Goal: Feedback & Contribution: Contribute content

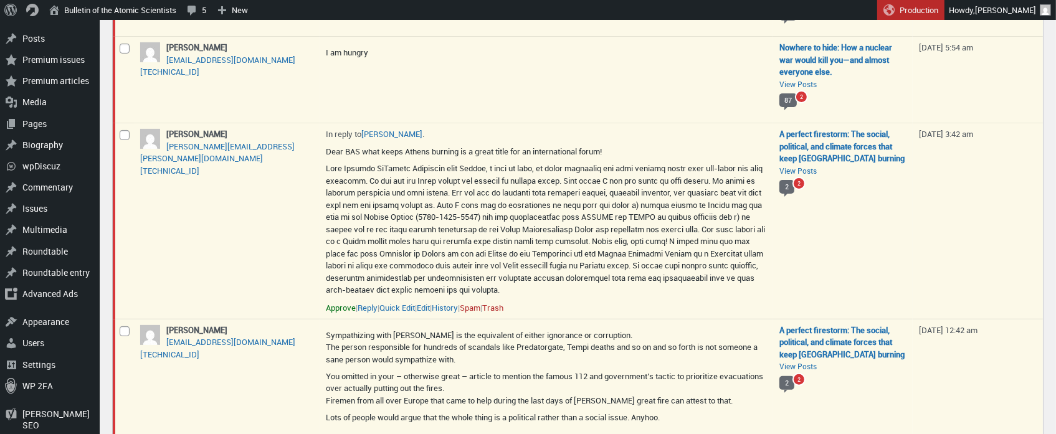
scroll to position [383, 0]
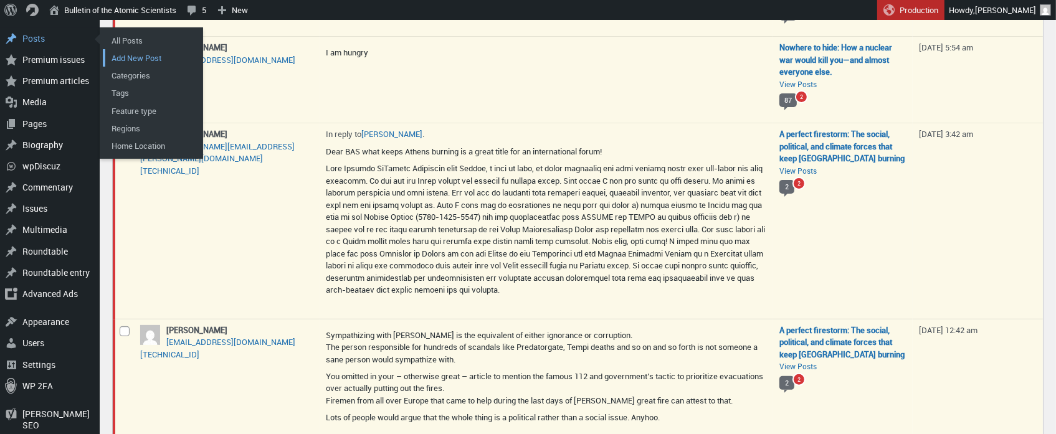
click at [142, 58] on link "Add New Post" at bounding box center [153, 57] width 100 height 17
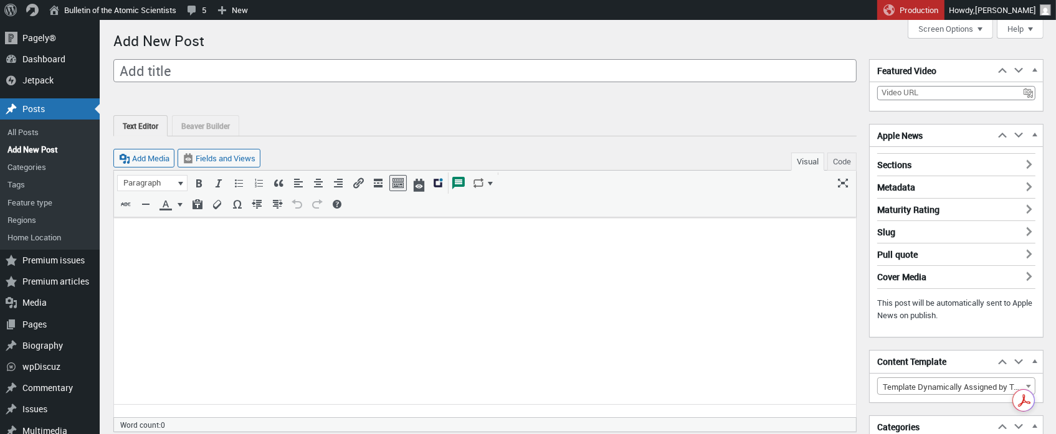
scroll to position [9, 0]
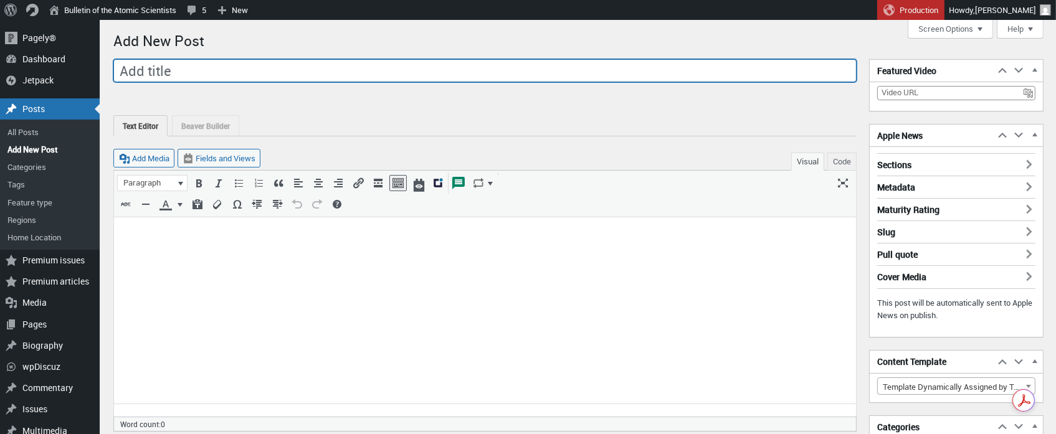
click at [220, 67] on input "Add title" at bounding box center [484, 71] width 743 height 24
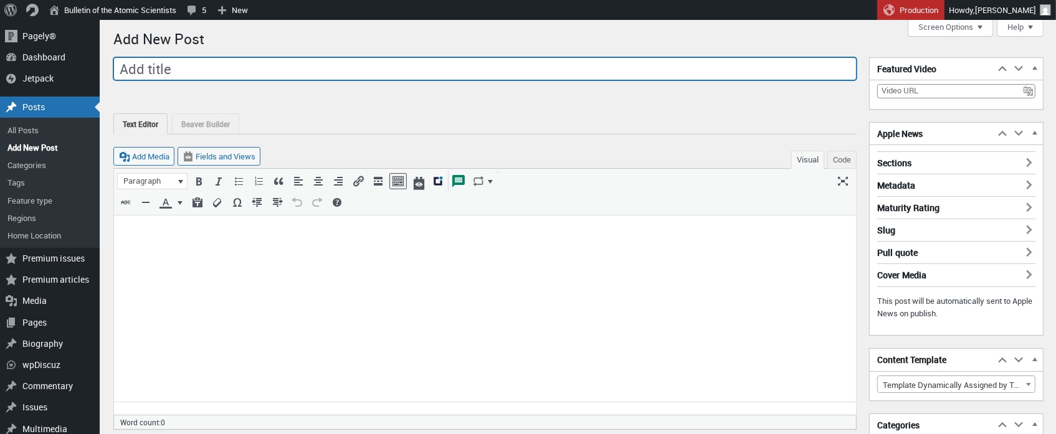
paste input "Repairing the damage done in [US_STATE]?"
type input "Repairing the damage done in [US_STATE]?"
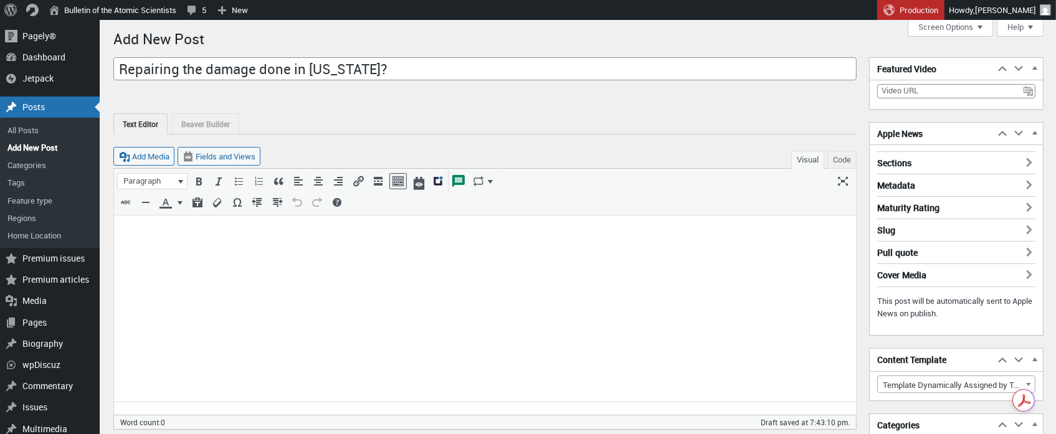
click at [217, 230] on p at bounding box center [484, 230] width 727 height 15
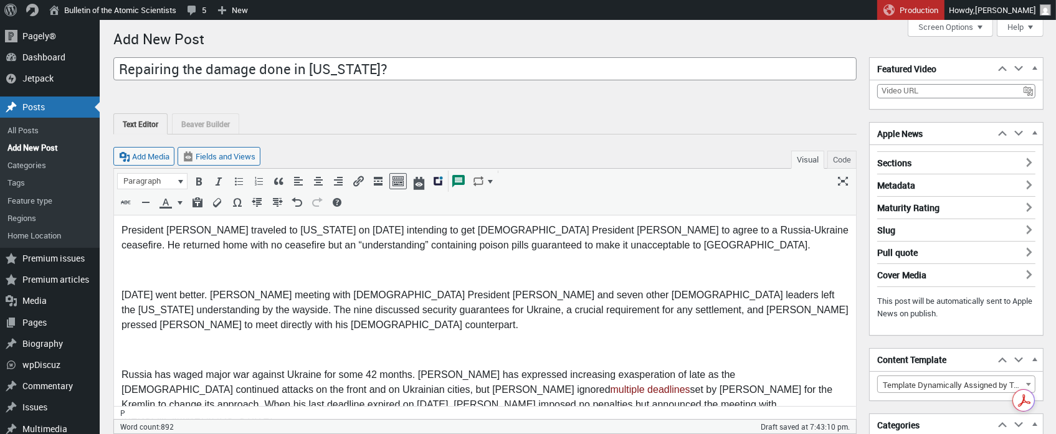
click at [126, 270] on p at bounding box center [484, 270] width 727 height 15
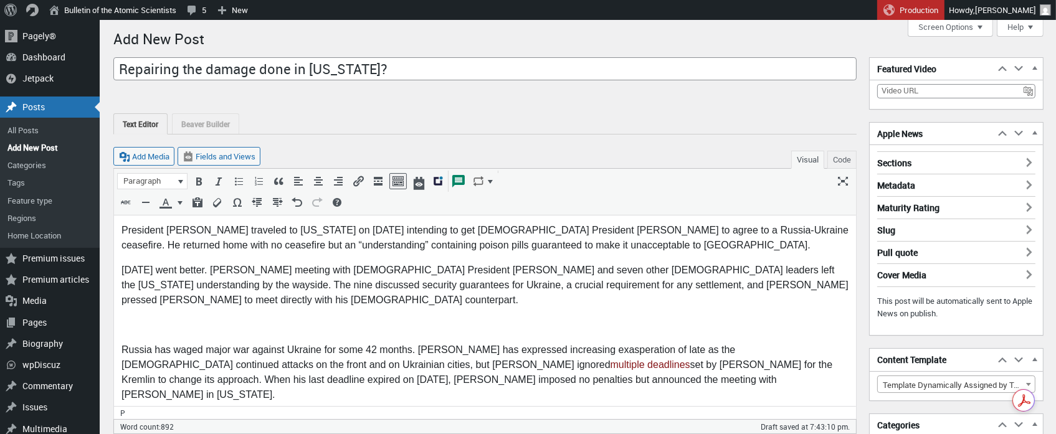
click at [135, 324] on p at bounding box center [484, 325] width 727 height 15
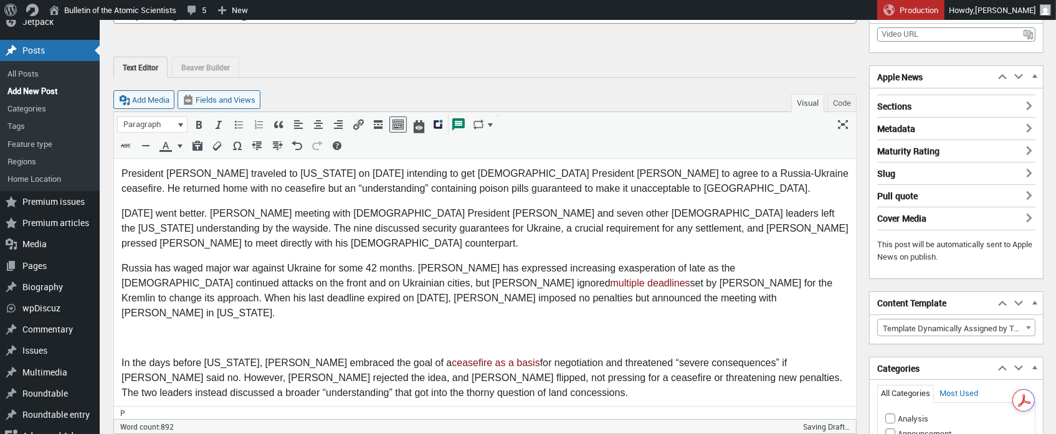
scroll to position [64, 0]
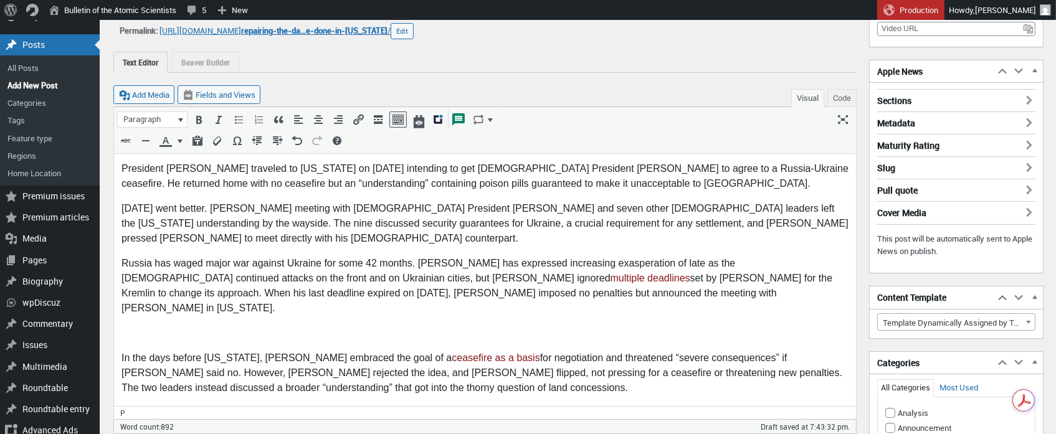
click at [139, 326] on p at bounding box center [484, 333] width 727 height 15
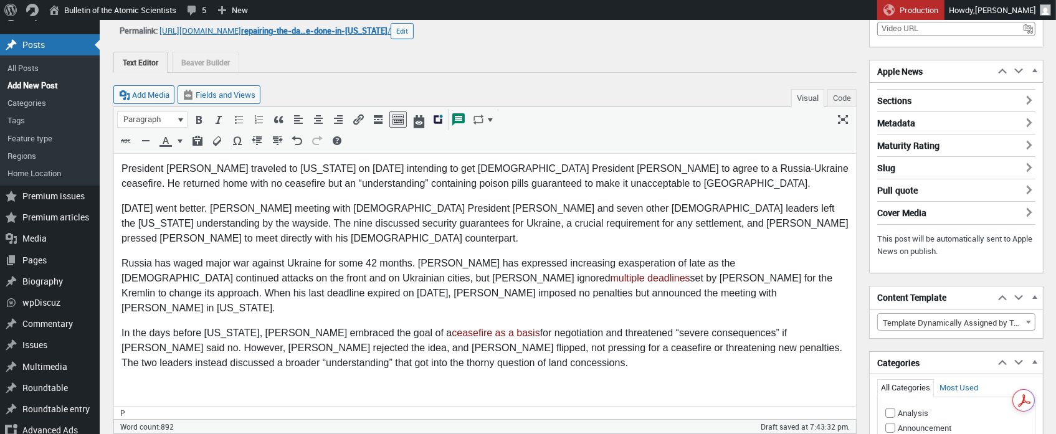
drag, startPoint x: 123, startPoint y: 366, endPoint x: 150, endPoint y: 361, distance: 27.3
click at [123, 381] on p at bounding box center [484, 388] width 727 height 15
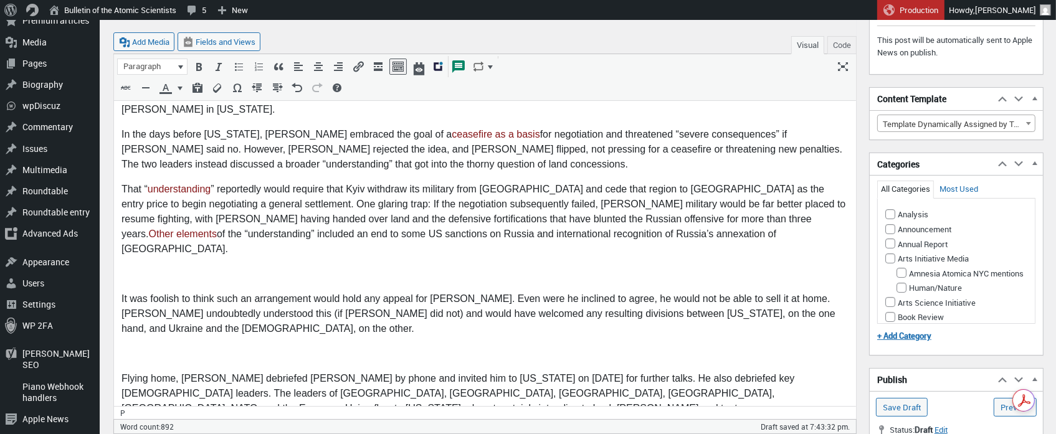
scroll to position [271, 0]
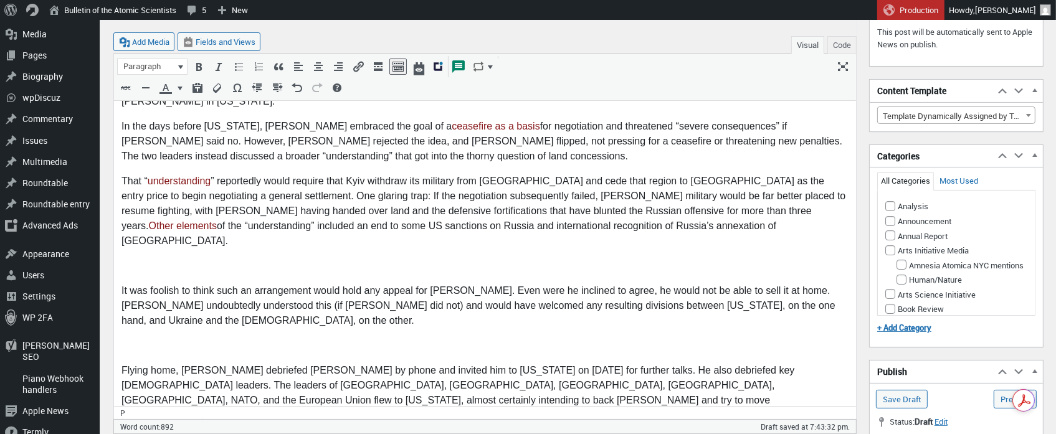
click at [146, 259] on p at bounding box center [484, 266] width 727 height 15
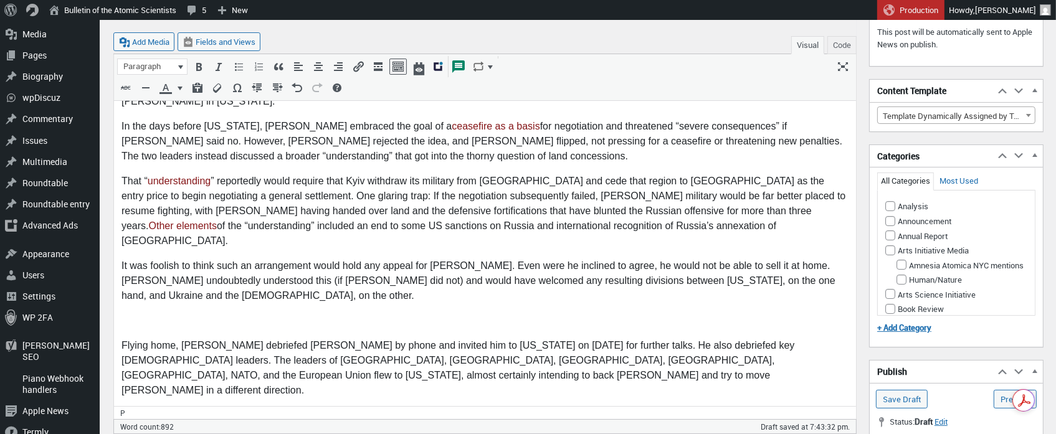
click at [125, 314] on p at bounding box center [484, 321] width 727 height 15
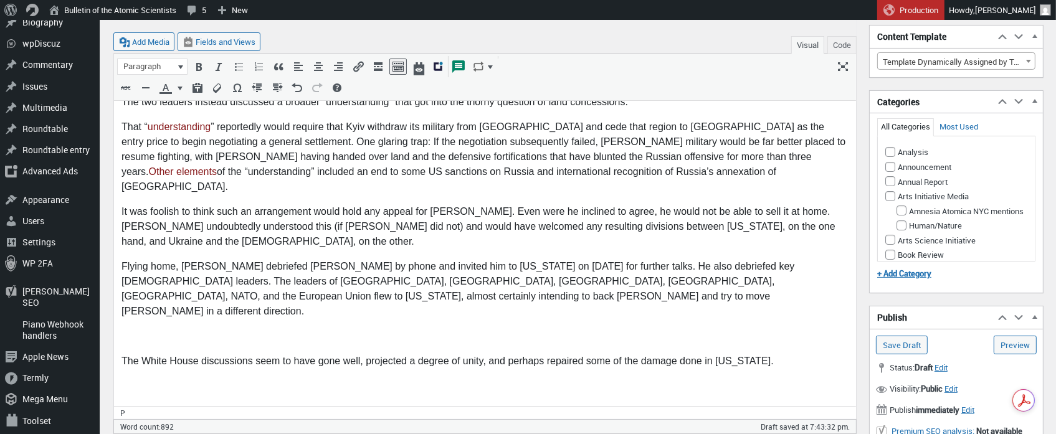
scroll to position [341, 0]
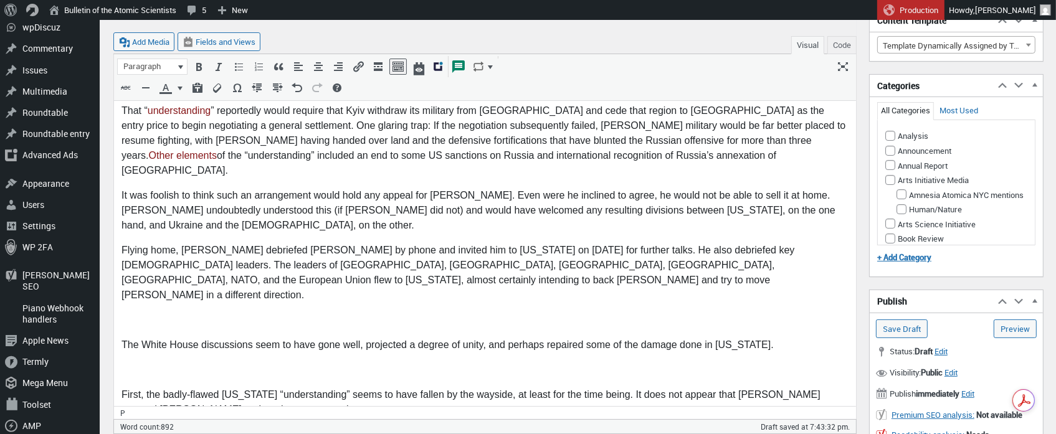
click at [136, 313] on p at bounding box center [484, 320] width 727 height 15
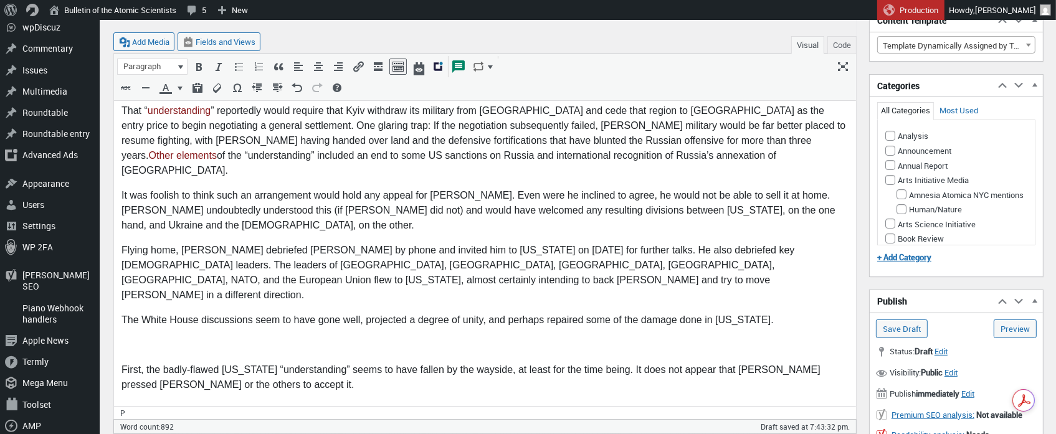
click at [123, 338] on p at bounding box center [484, 345] width 727 height 15
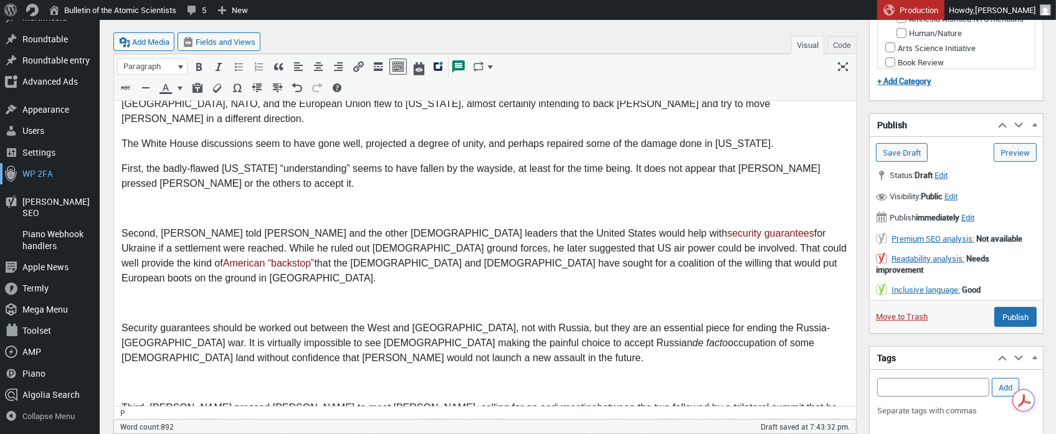
scroll to position [521, 0]
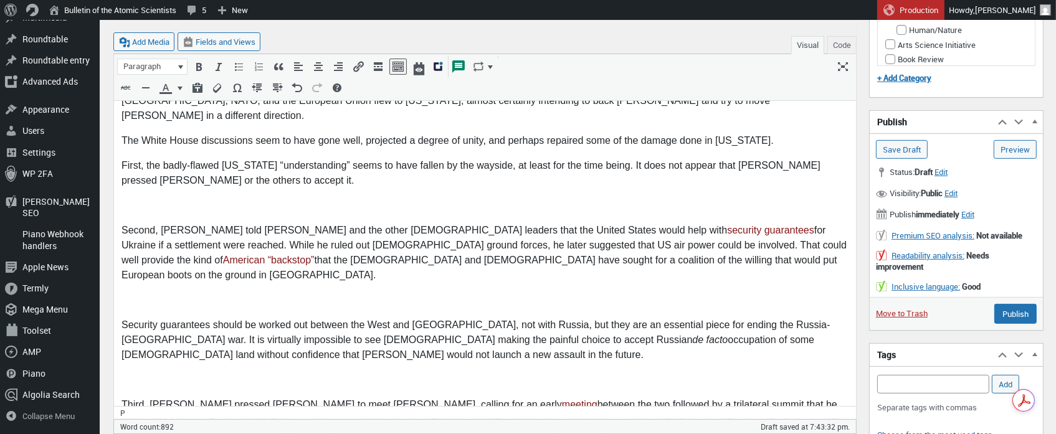
click at [131, 199] on p at bounding box center [484, 206] width 727 height 15
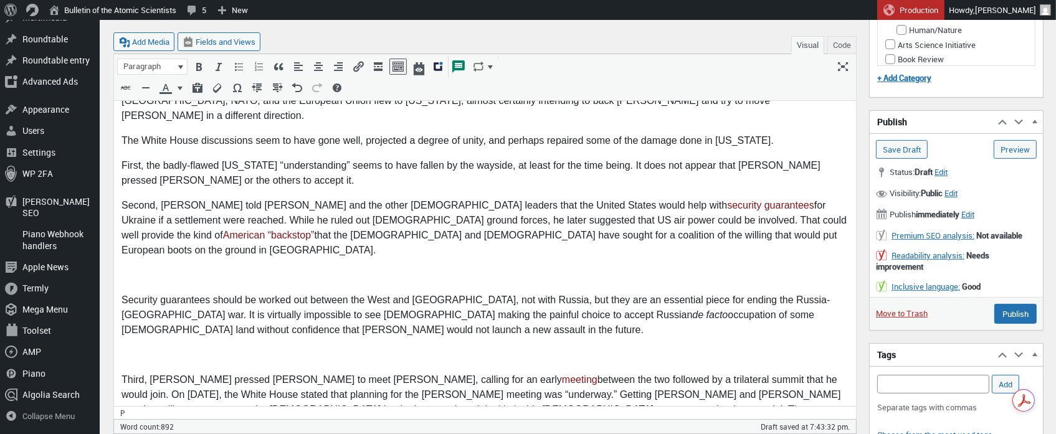
scroll to position [518, 0]
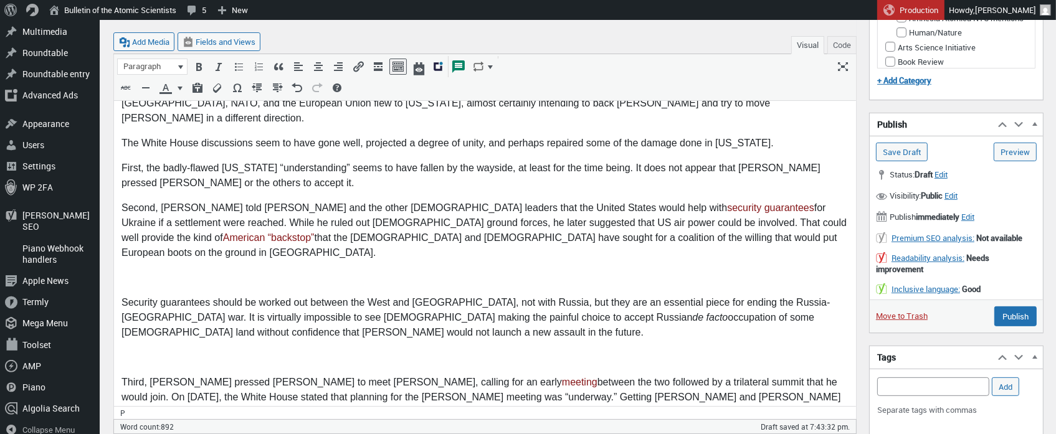
click at [140, 271] on p at bounding box center [484, 278] width 727 height 15
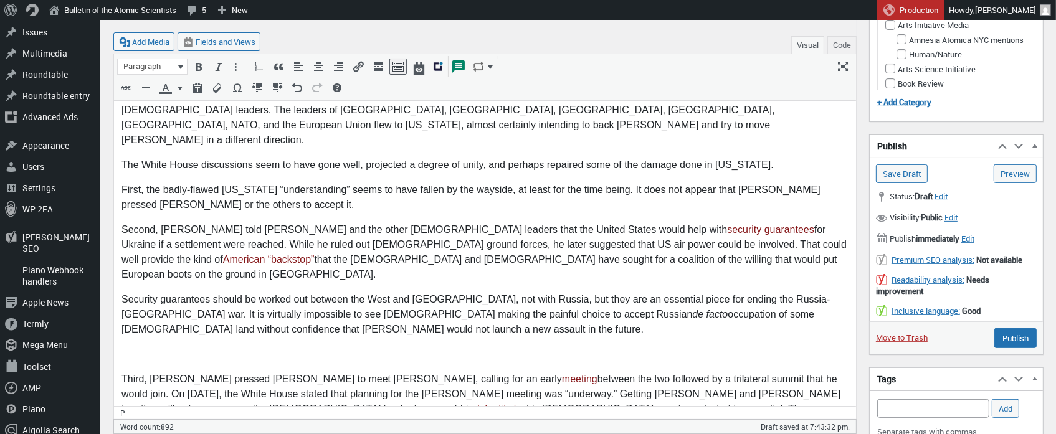
scroll to position [495, 0]
click at [127, 349] on p at bounding box center [484, 356] width 727 height 15
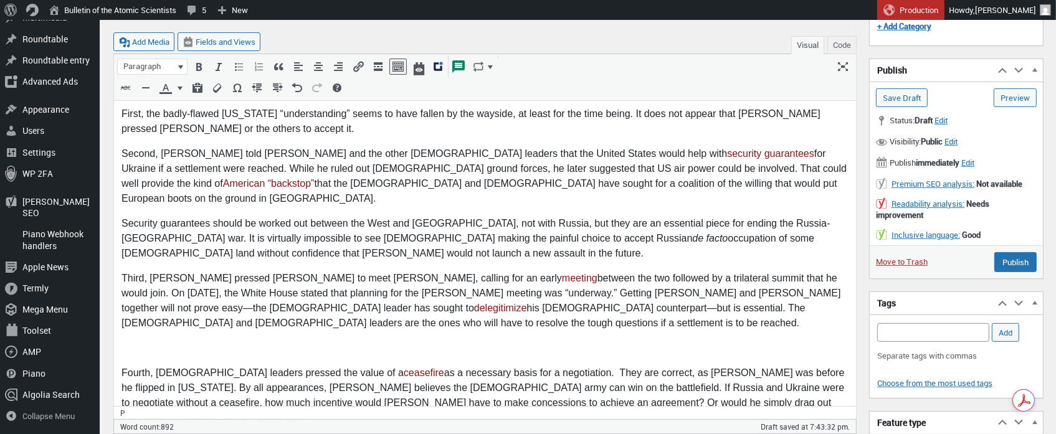
scroll to position [574, 0]
click at [123, 340] on p at bounding box center [484, 347] width 727 height 15
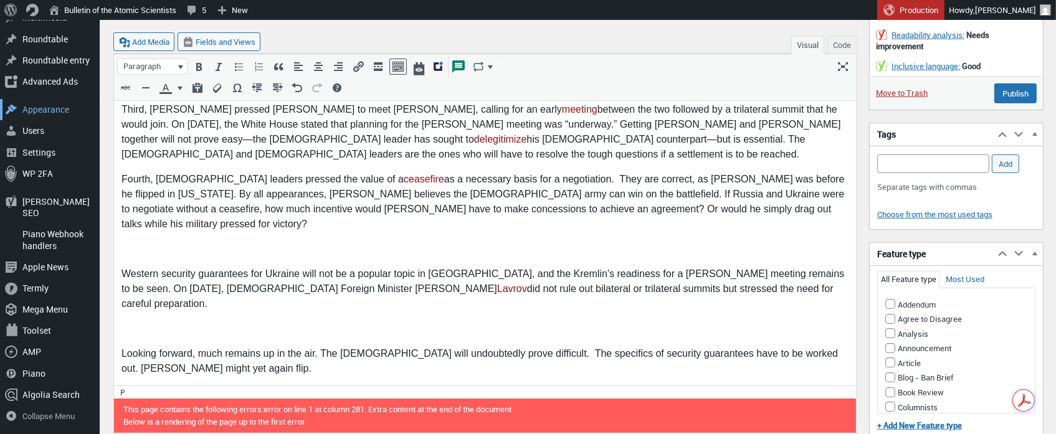
scroll to position [743, 0]
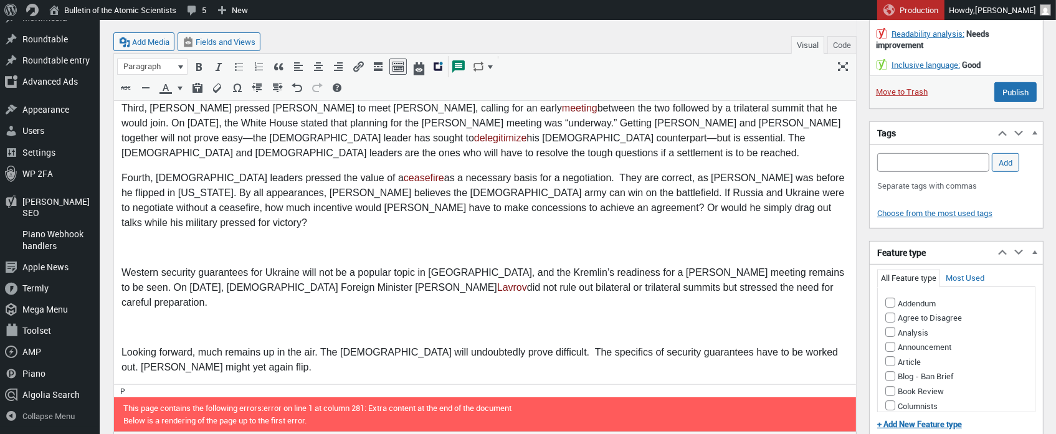
click at [145, 241] on p at bounding box center [484, 248] width 727 height 15
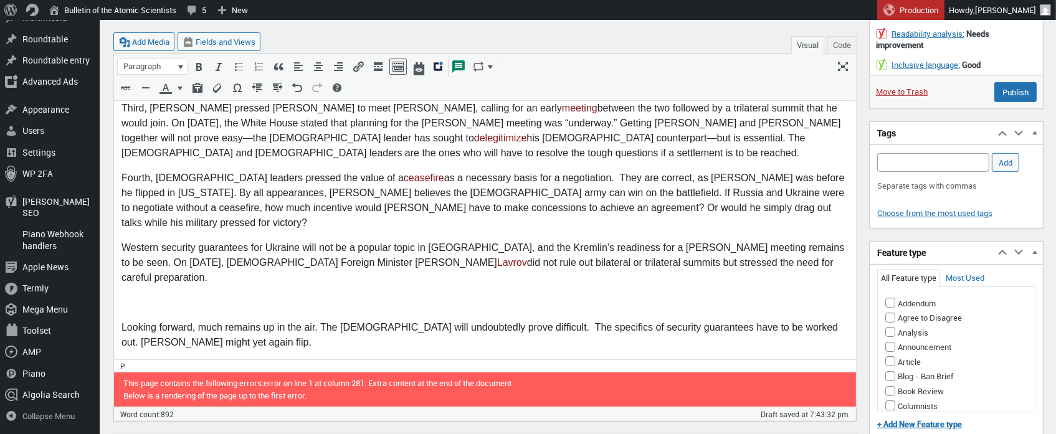
click at [130, 296] on p at bounding box center [484, 303] width 727 height 15
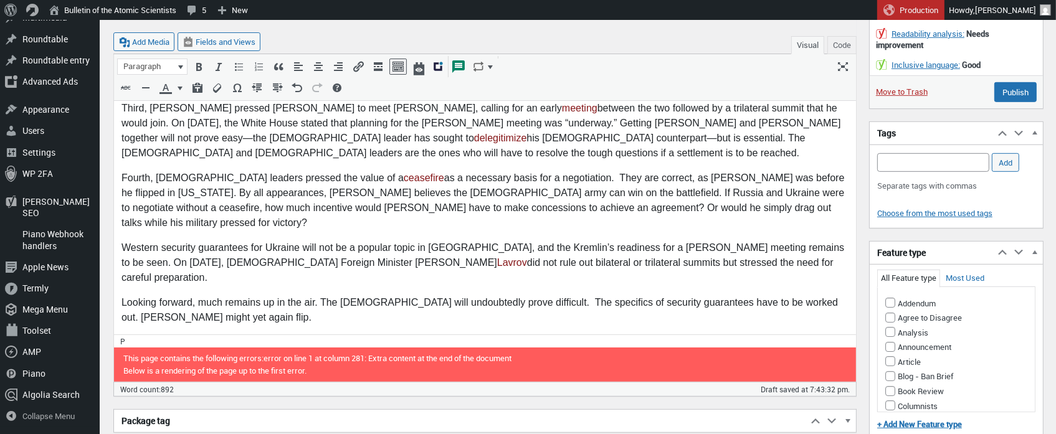
click at [123, 336] on p at bounding box center [484, 343] width 727 height 15
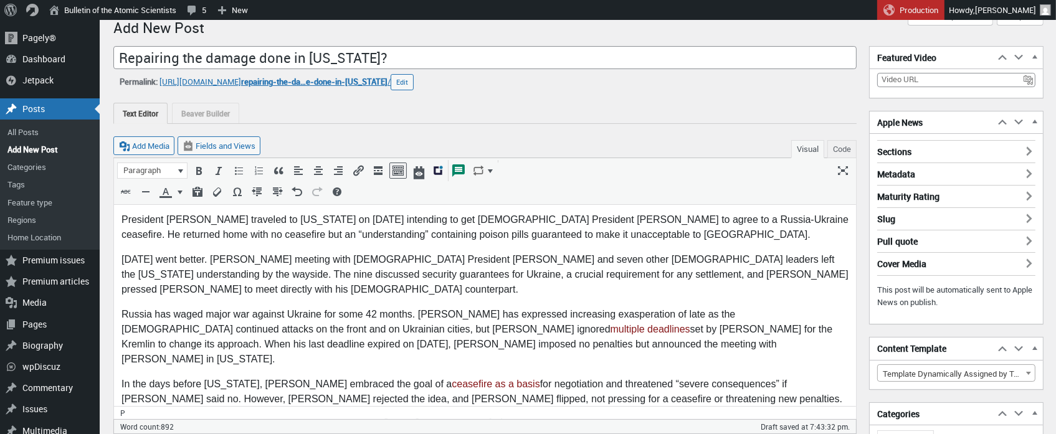
scroll to position [0, 0]
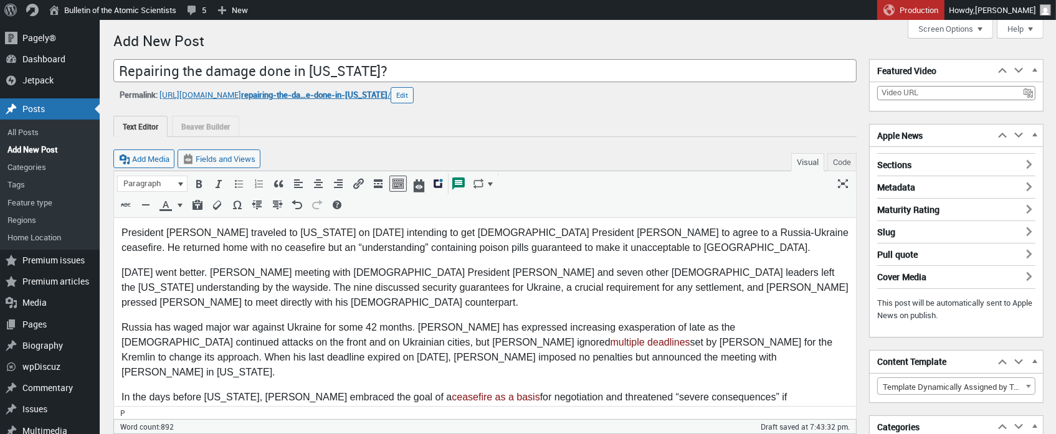
click at [225, 271] on p "August 18 went better. Trump’s meeting with Ukrainian President Volodymyr Zelen…" at bounding box center [484, 287] width 727 height 45
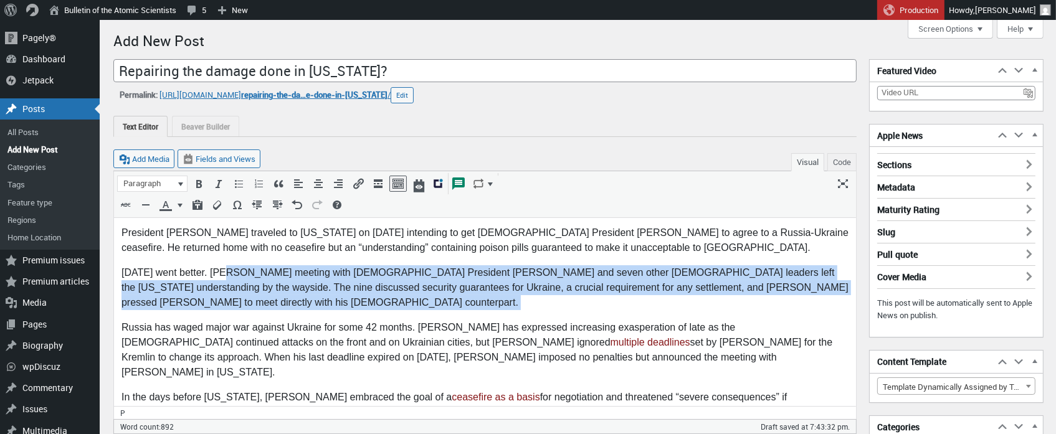
drag, startPoint x: 225, startPoint y: 271, endPoint x: 244, endPoint y: 313, distance: 45.7
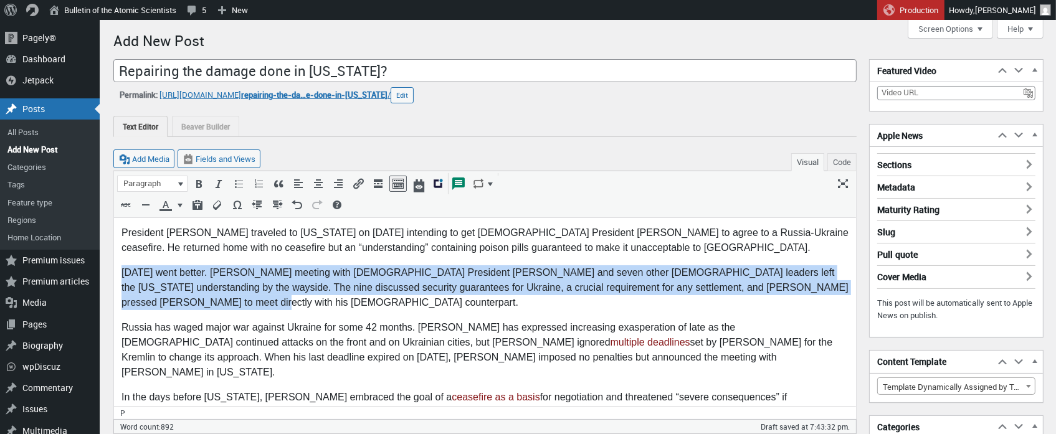
drag, startPoint x: 122, startPoint y: 274, endPoint x: 204, endPoint y: 307, distance: 88.3
click at [204, 307] on p "August 18 went better. Trump’s meeting with Ukrainian President Volodymyr Zelen…" at bounding box center [484, 287] width 727 height 45
copy p "August 18 went better. Trump’s meeting with Ukrainian President Volodymyr Zelen…"
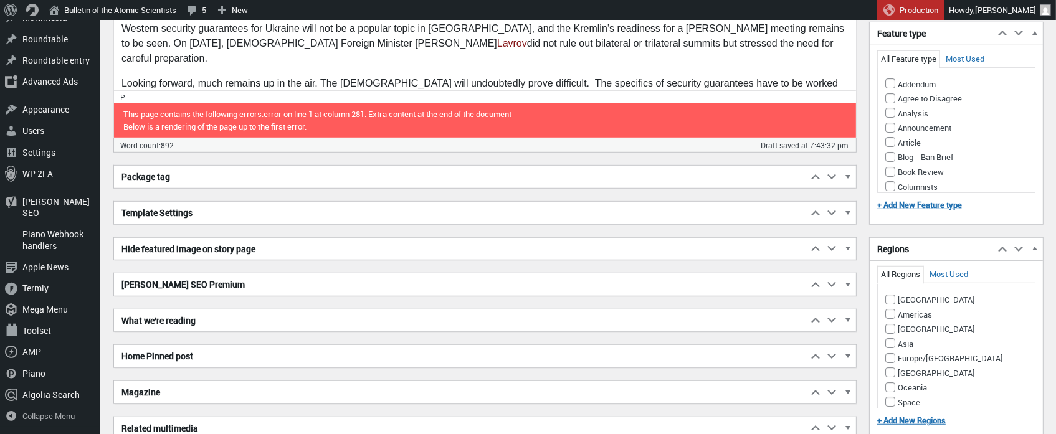
scroll to position [963, 0]
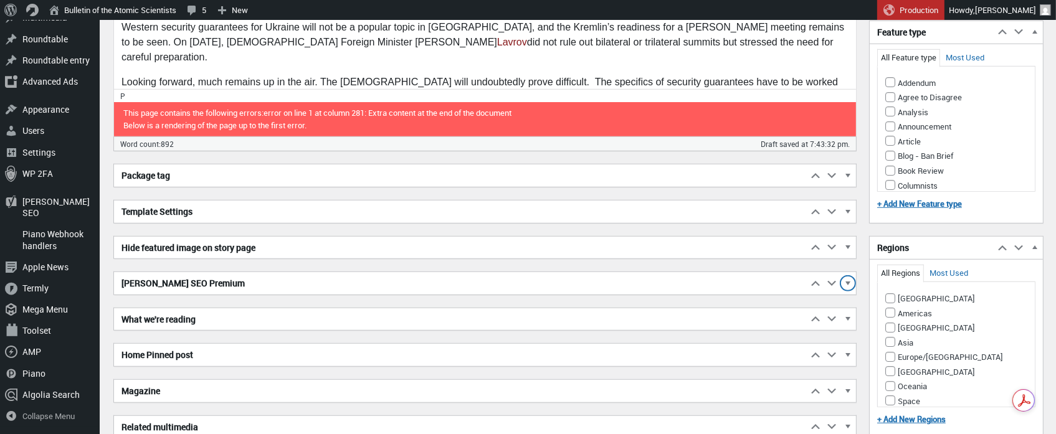
click at [850, 280] on span "button" at bounding box center [848, 285] width 12 height 11
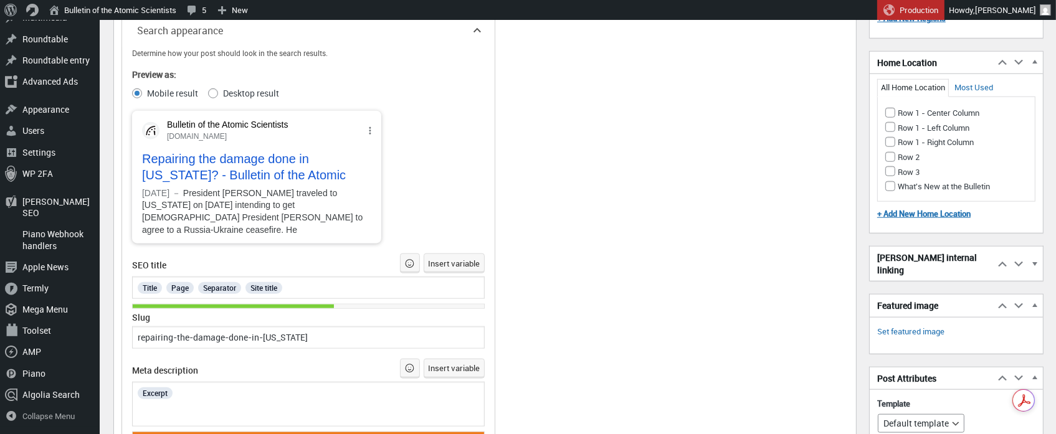
scroll to position [1370, 0]
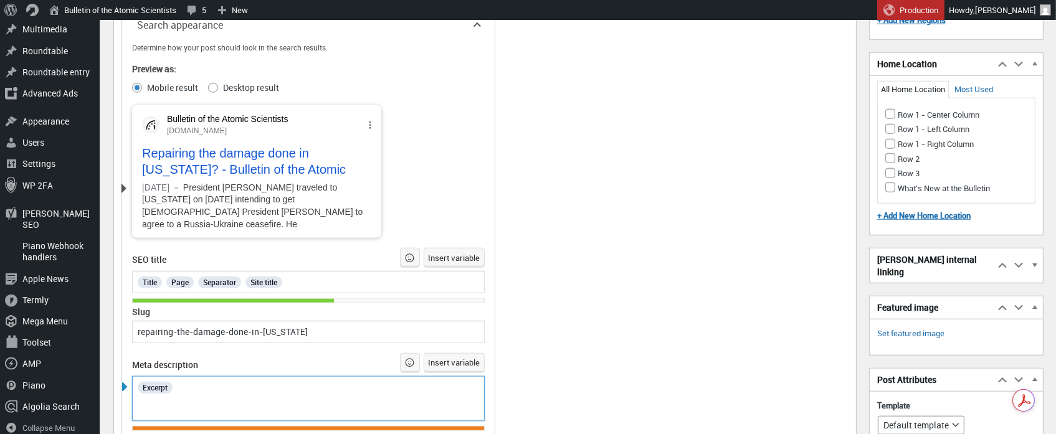
click at [198, 379] on div "Excerpt" at bounding box center [308, 387] width 345 height 16
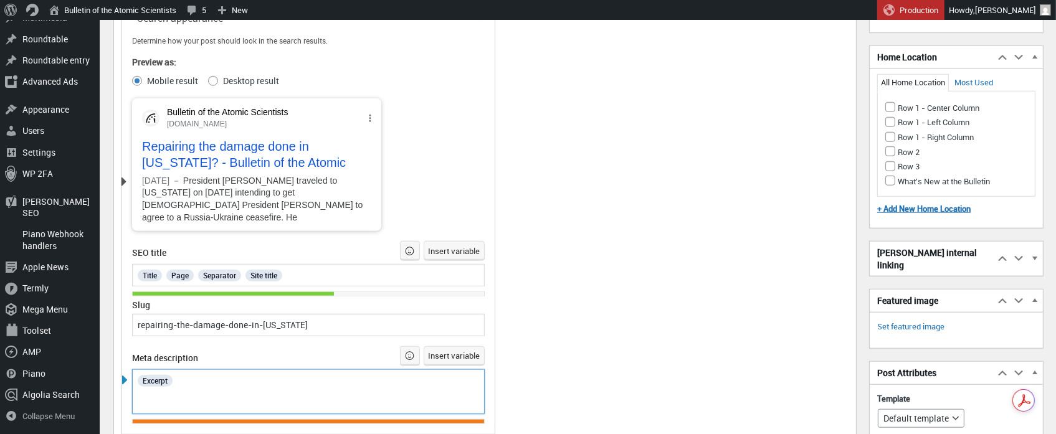
scroll to position [1389, 0]
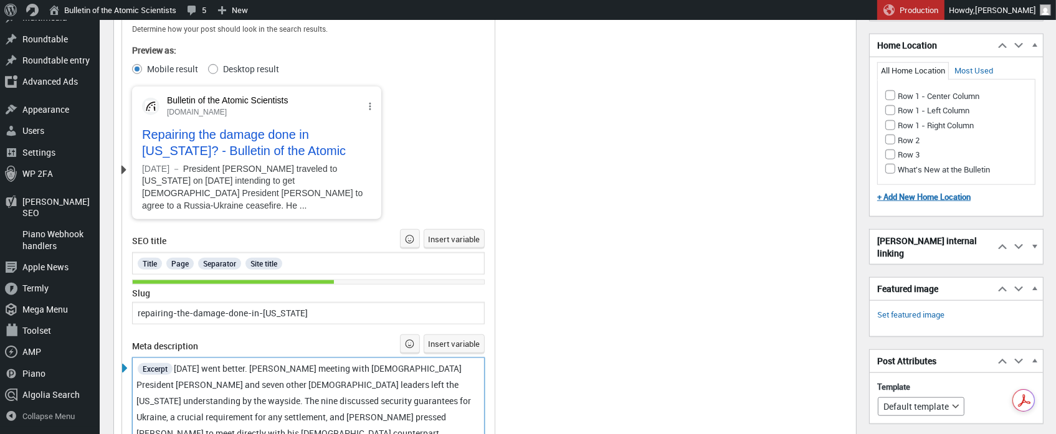
click at [179, 364] on span "August 18 went better. Trump’s meeting with Ukrainian President Volodymyr Zelen…" at bounding box center [304, 401] width 336 height 77
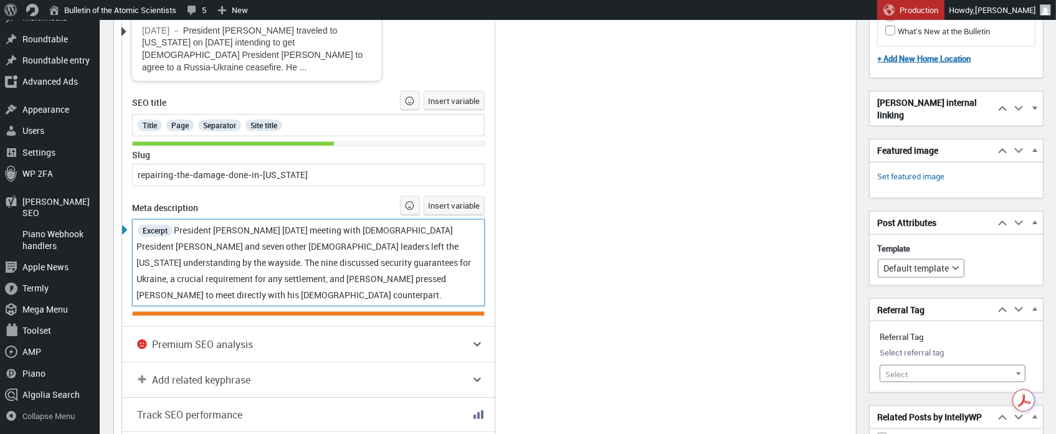
scroll to position [1530, 0]
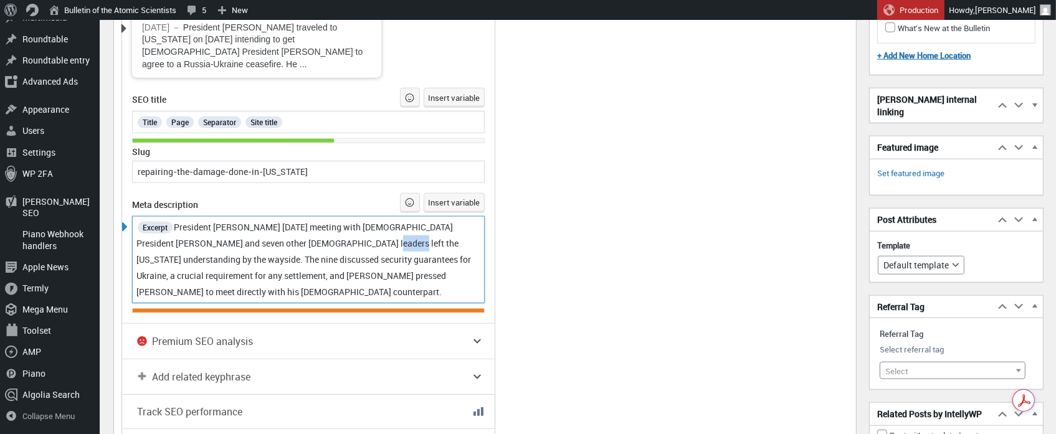
drag, startPoint x: 345, startPoint y: 239, endPoint x: 371, endPoint y: 238, distance: 26.2
click at [371, 238] on span "President Trump's August 18 meeting with Ukrainian President Volodymyr Zelensky…" at bounding box center [304, 259] width 336 height 77
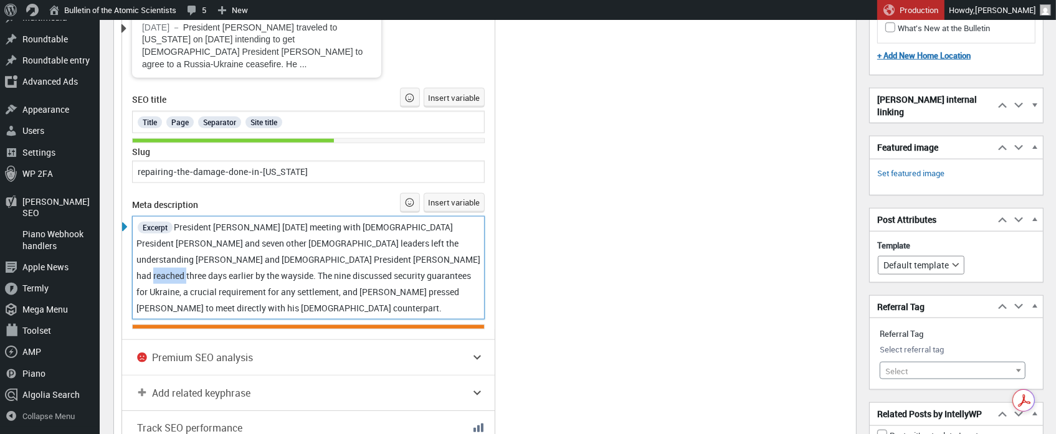
drag, startPoint x: 456, startPoint y: 255, endPoint x: 424, endPoint y: 259, distance: 32.5
click at [424, 259] on span "President Trump's August 18 meeting with Ukrainian President Volodymyr Zelensky…" at bounding box center [309, 267] width 346 height 93
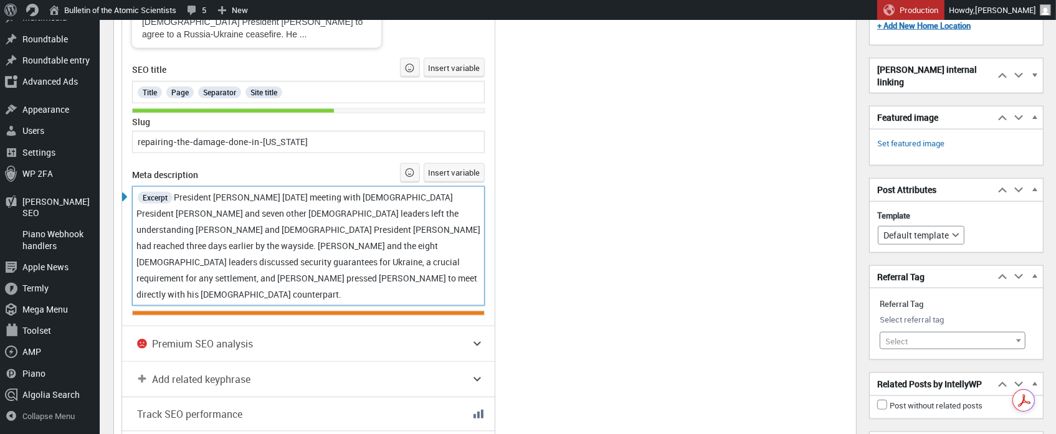
scroll to position [1563, 0]
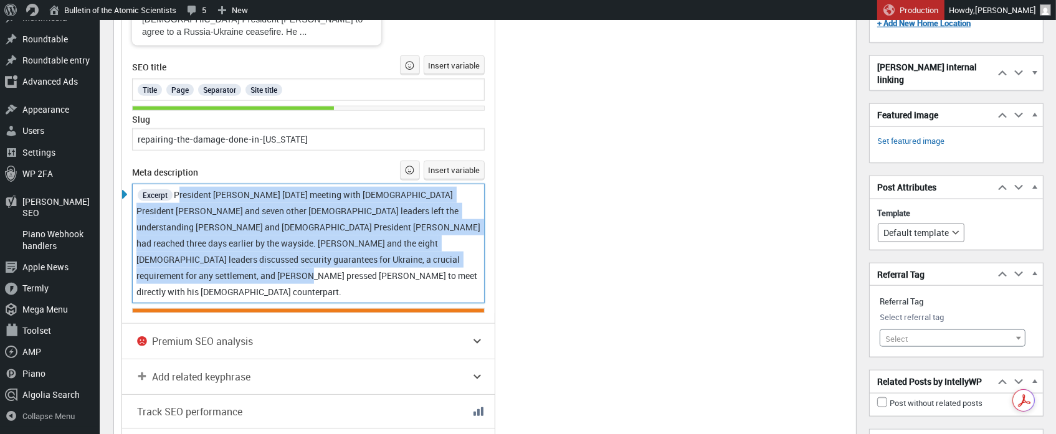
drag, startPoint x: 178, startPoint y: 189, endPoint x: 291, endPoint y: 287, distance: 149.8
click at [291, 287] on section "SEO title Insert variable Title Page Separator Site title Slug Meta description…" at bounding box center [308, 183] width 353 height 257
copy span "President Trump's August 18 meeting with Ukrainian President Volodymyr Zelensky…"
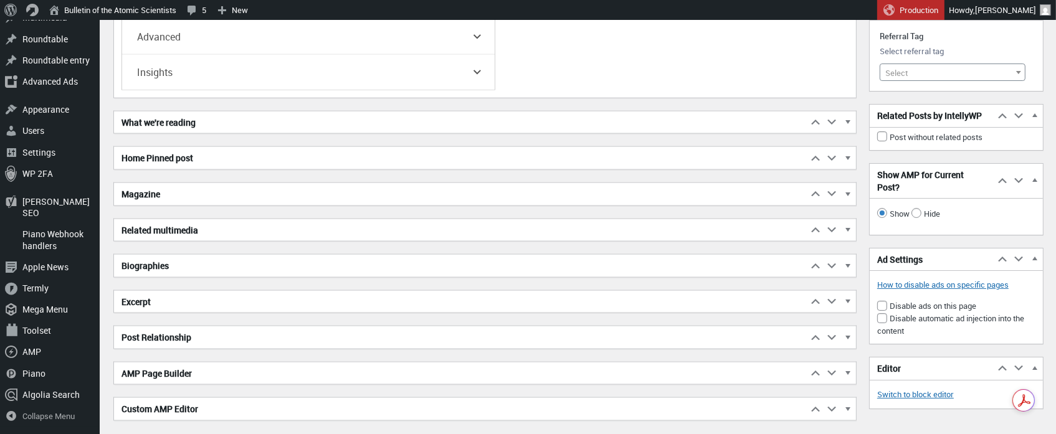
scroll to position [2023, 0]
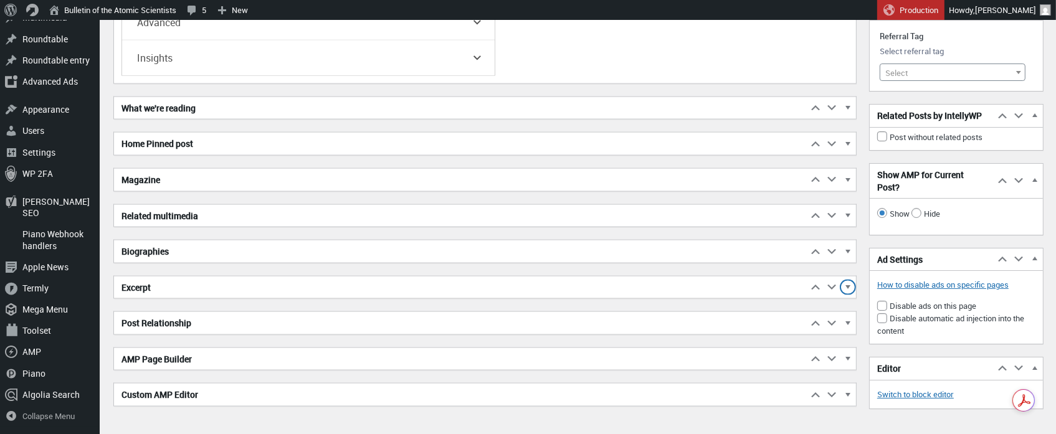
click at [851, 284] on span "button" at bounding box center [848, 289] width 12 height 11
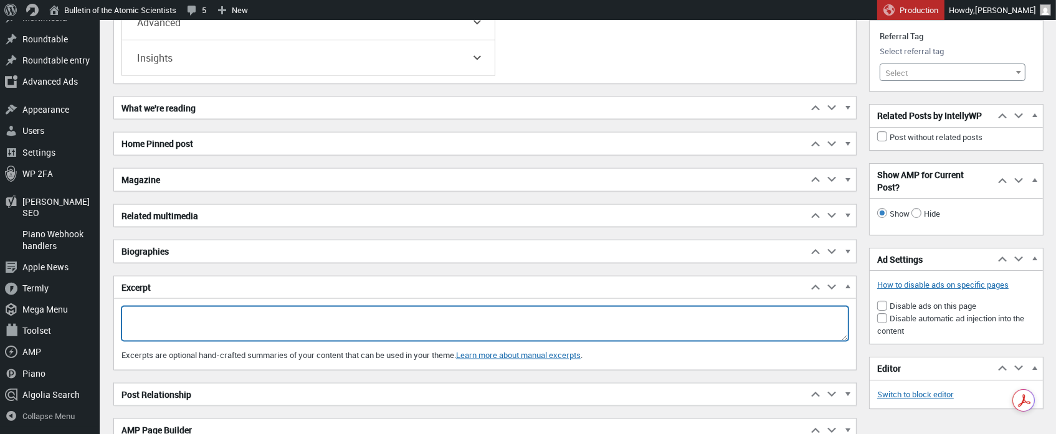
click at [232, 307] on textarea "Excerpt" at bounding box center [485, 324] width 727 height 35
paste textarea "President Trump's August 18 meeting with Ukrainian President Volodymyr Zelensky…"
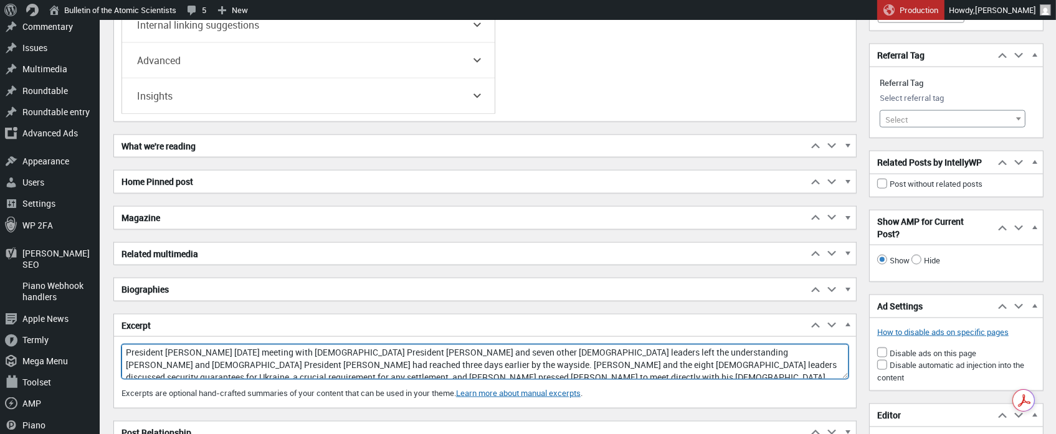
scroll to position [1981, 0]
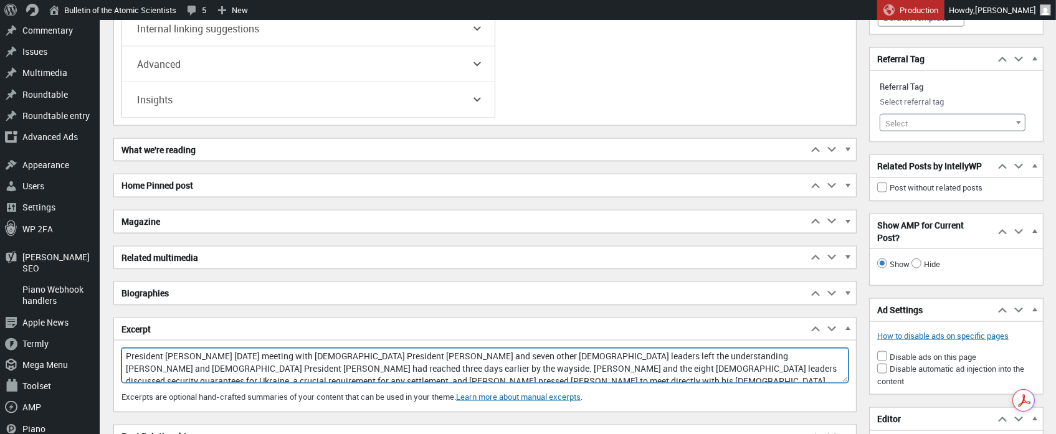
type textarea "President Trump's August 18 meeting with Ukrainian President Volodymyr Zelensky…"
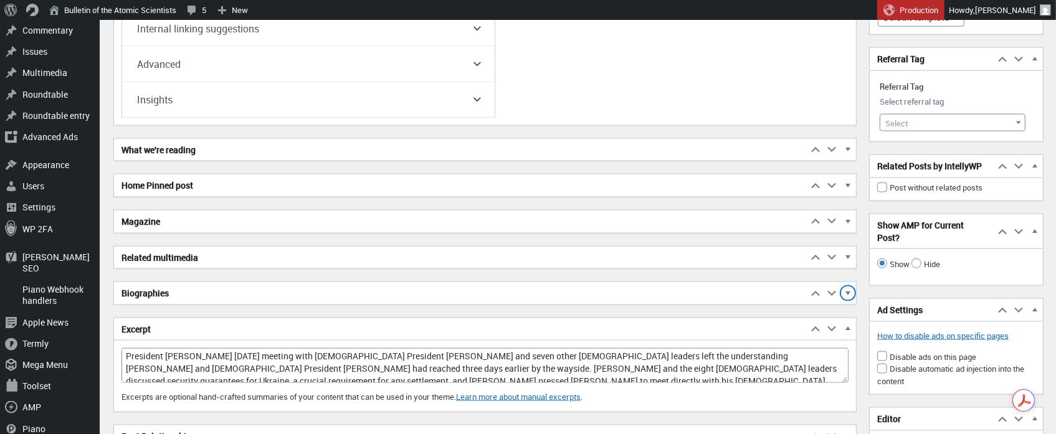
click at [847, 290] on span "button" at bounding box center [848, 295] width 12 height 11
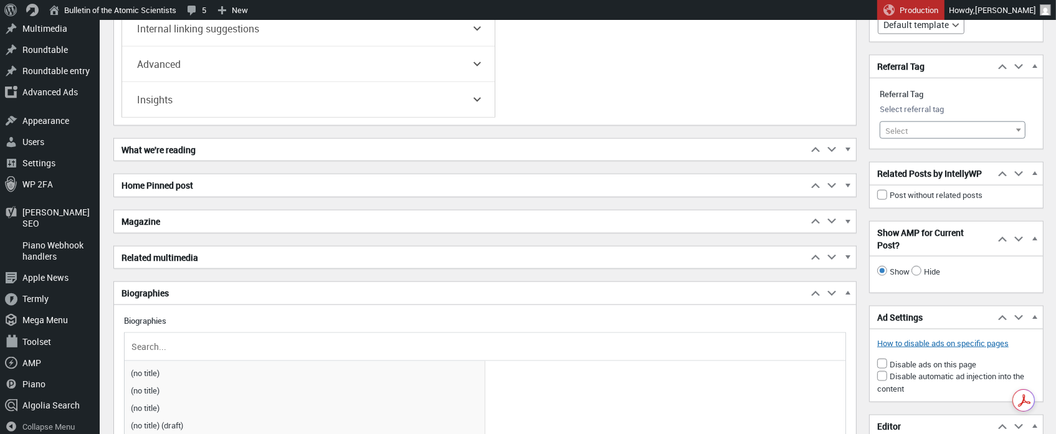
click at [197, 338] on input "text" at bounding box center [485, 347] width 712 height 19
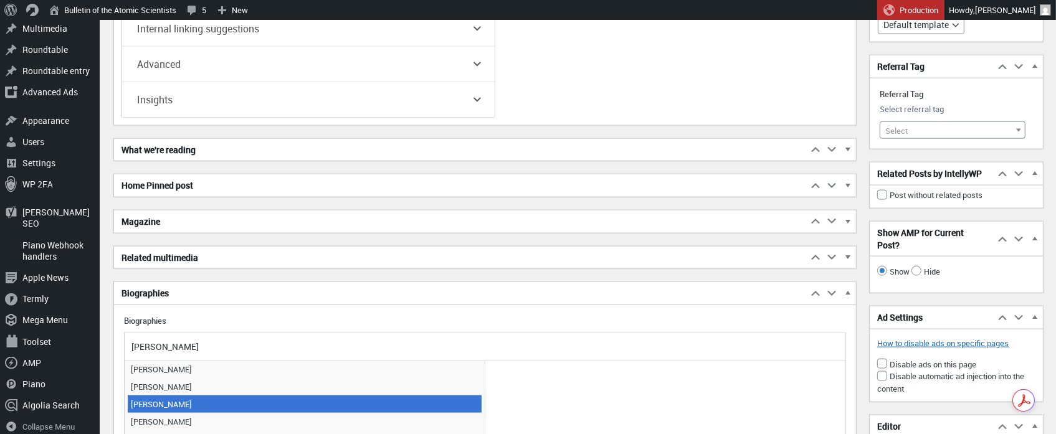
type input "Steve"
click at [161, 396] on span "Steven Pifer" at bounding box center [305, 404] width 354 height 17
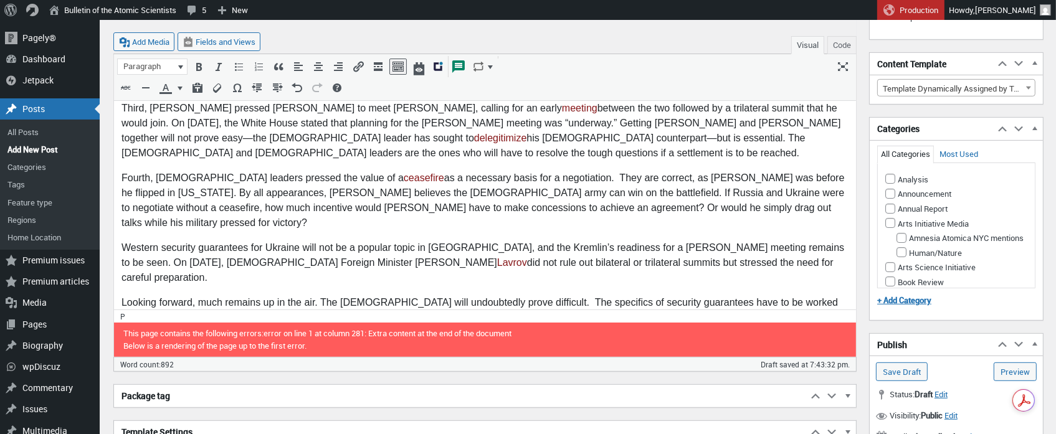
scroll to position [742, 0]
click at [892, 177] on input "Analysis" at bounding box center [890, 179] width 10 height 10
checkbox input "true"
click at [889, 81] on input "Nuclear Risk" at bounding box center [890, 76] width 10 height 10
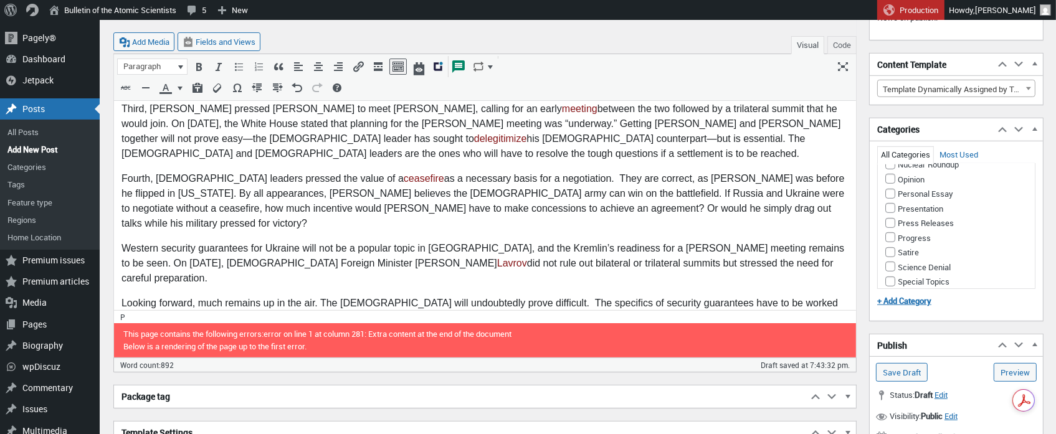
checkbox input "true"
click at [1006, 136] on button "Make primary" at bounding box center [1003, 130] width 50 height 11
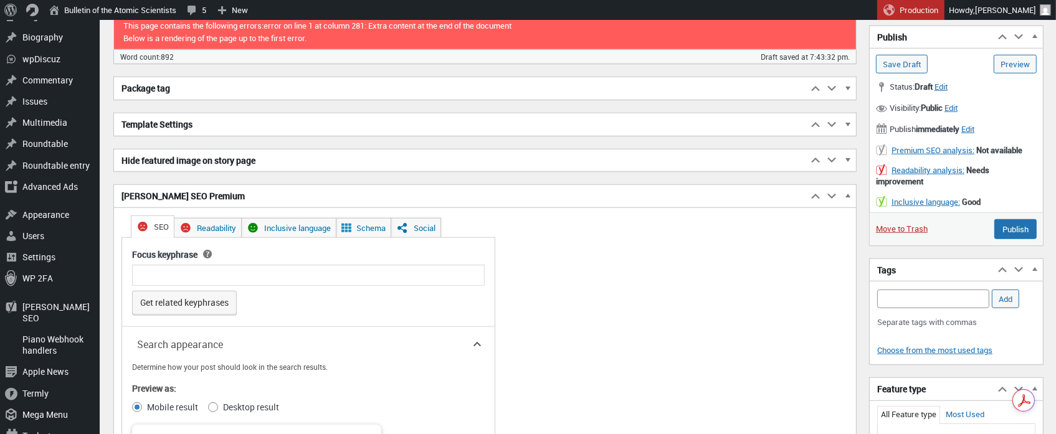
scroll to position [1055, 0]
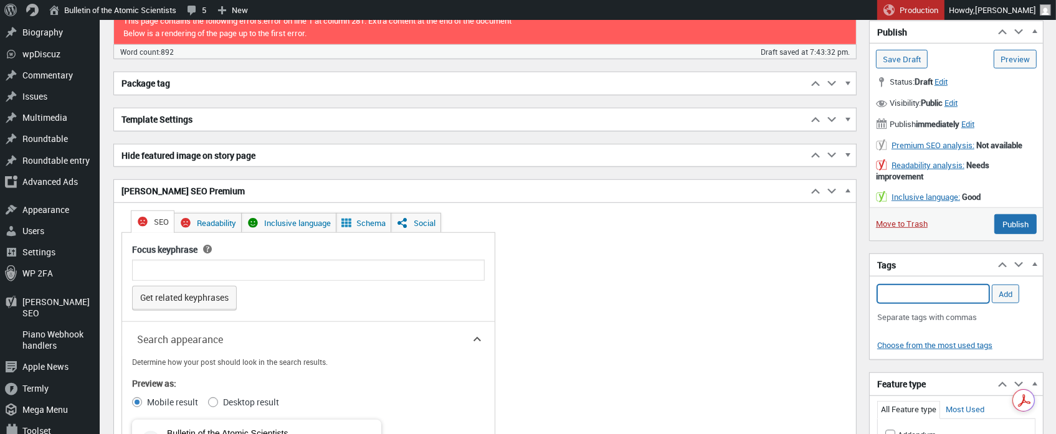
click at [925, 293] on input "Add Tag" at bounding box center [933, 294] width 112 height 19
type input "Z"
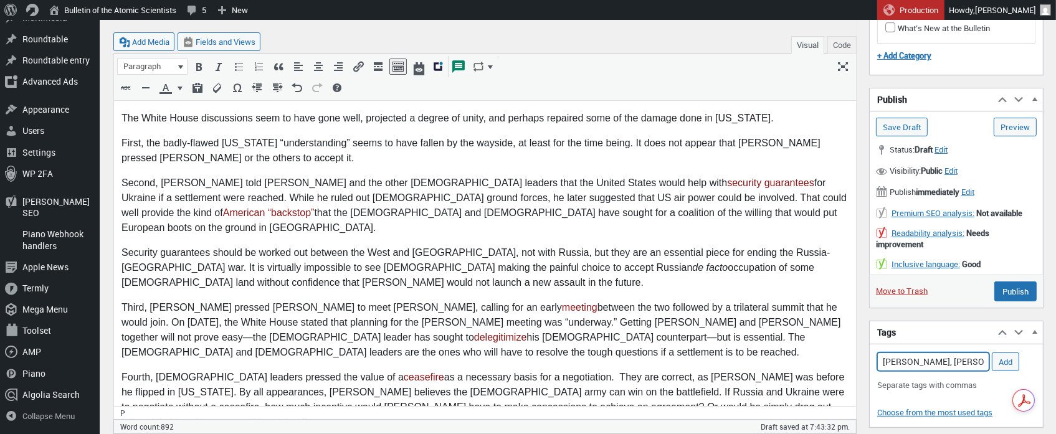
scroll to position [545, 0]
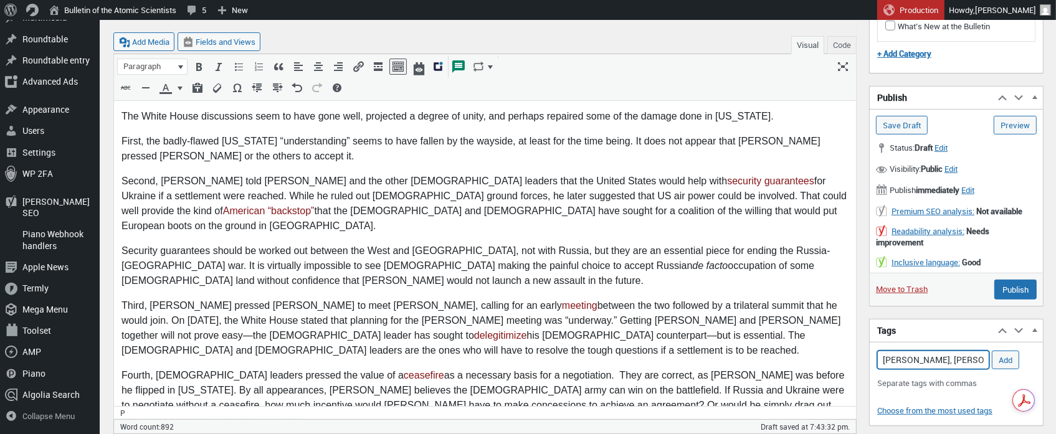
click at [979, 357] on input "Trump, Putin, Zelensky" at bounding box center [933, 360] width 112 height 19
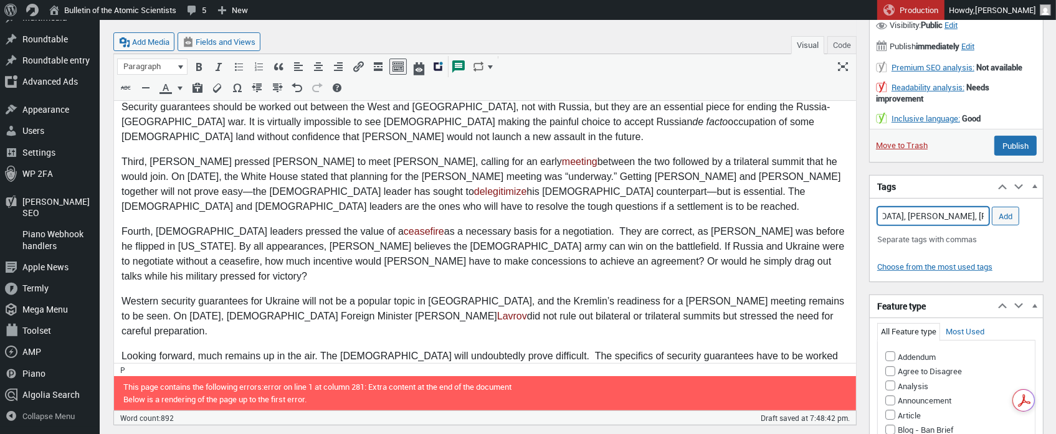
scroll to position [690, 0]
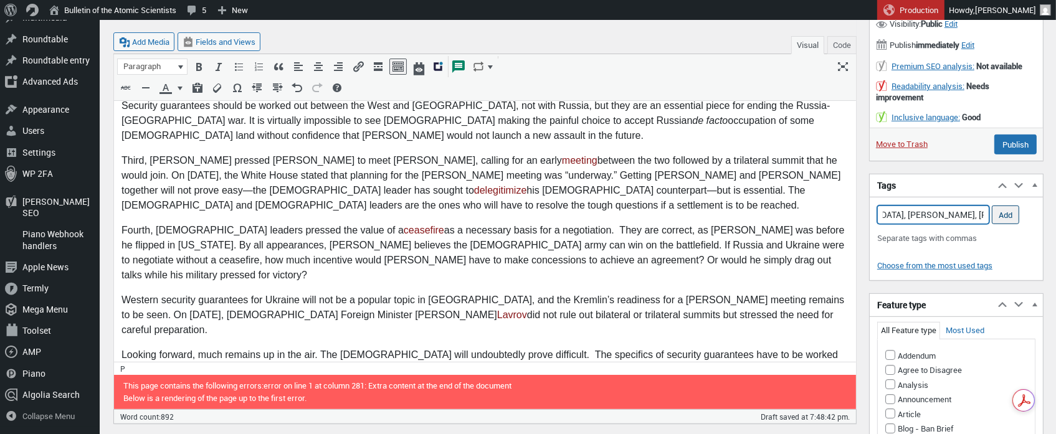
type input "Ukraine, Russia, Trump, Putin, Zelensky, White House meeting"
click at [1012, 208] on input "Add" at bounding box center [1005, 215] width 27 height 19
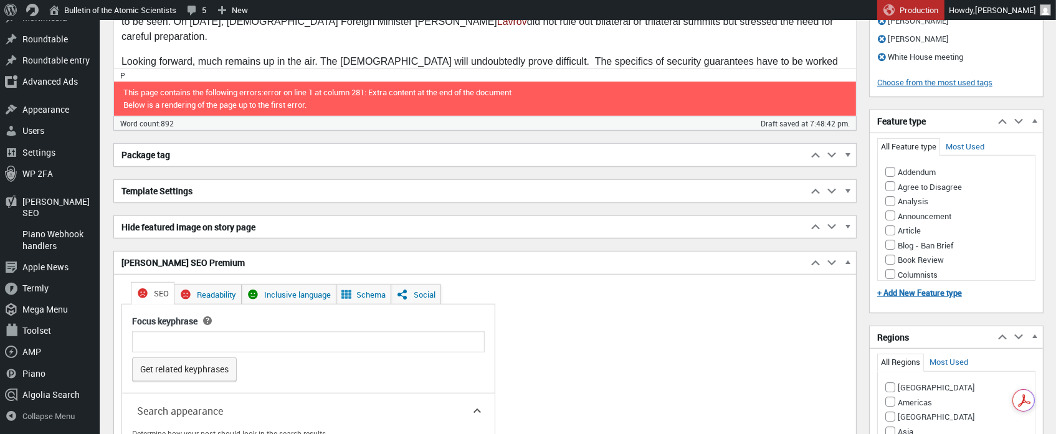
scroll to position [984, 0]
drag, startPoint x: 893, startPoint y: 140, endPoint x: 993, endPoint y: 208, distance: 121.0
click at [893, 196] on input "Analysis" at bounding box center [890, 201] width 10 height 10
checkbox input "true"
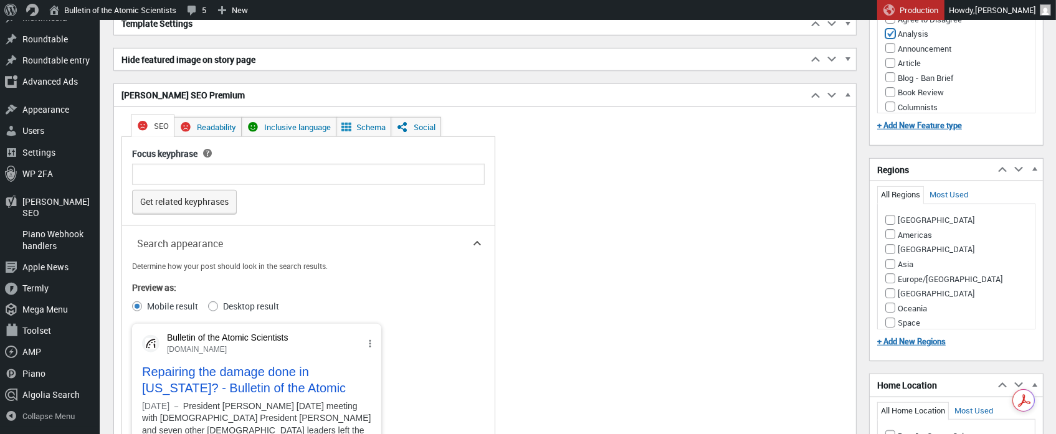
scroll to position [1153, 0]
click at [892, 272] on input "Europe/Russia" at bounding box center [890, 277] width 10 height 10
checkbox input "true"
click at [893, 228] on input "Americas" at bounding box center [890, 233] width 10 height 10
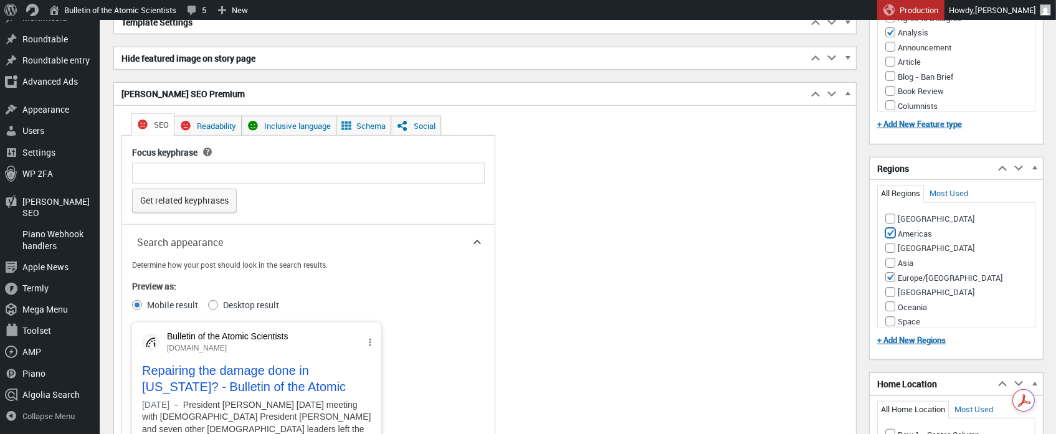
checkbox input "true"
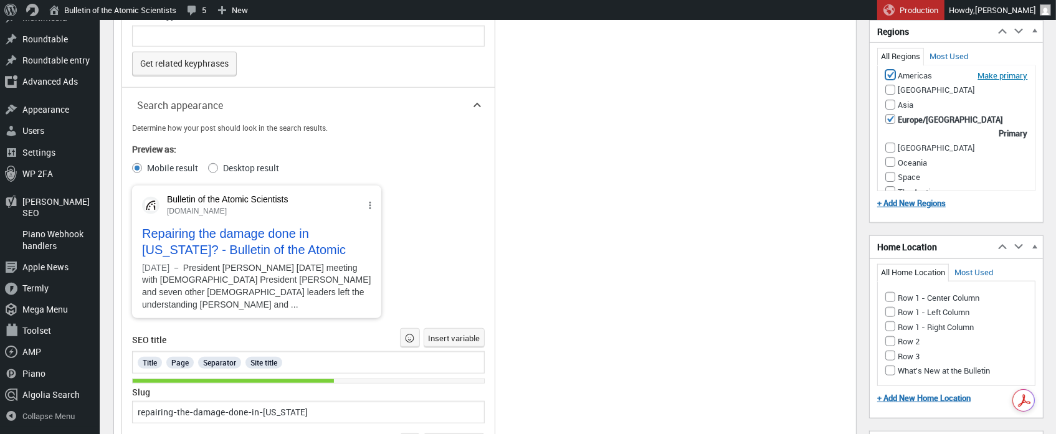
scroll to position [1291, 0]
drag, startPoint x: 890, startPoint y: 232, endPoint x: 972, endPoint y: 311, distance: 114.1
click at [890, 291] on input "Row 1 - Center Column" at bounding box center [890, 296] width 10 height 10
checkbox input "true"
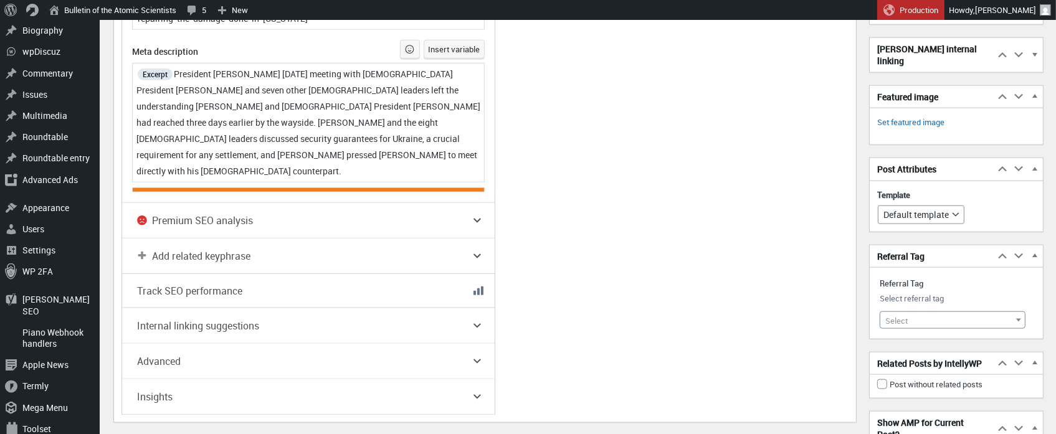
scroll to position [1681, 0]
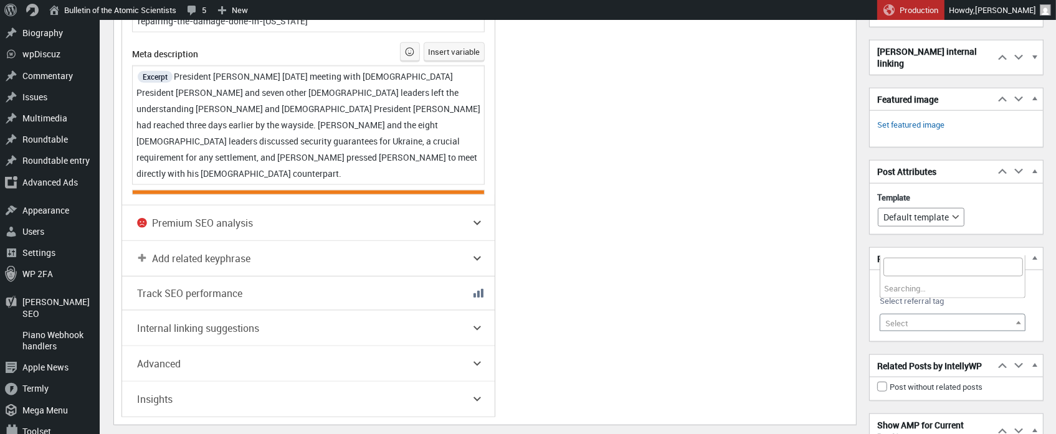
click at [1016, 315] on span at bounding box center [1019, 323] width 12 height 16
click at [915, 274] on input "search" at bounding box center [954, 267] width 140 height 19
type input "T"
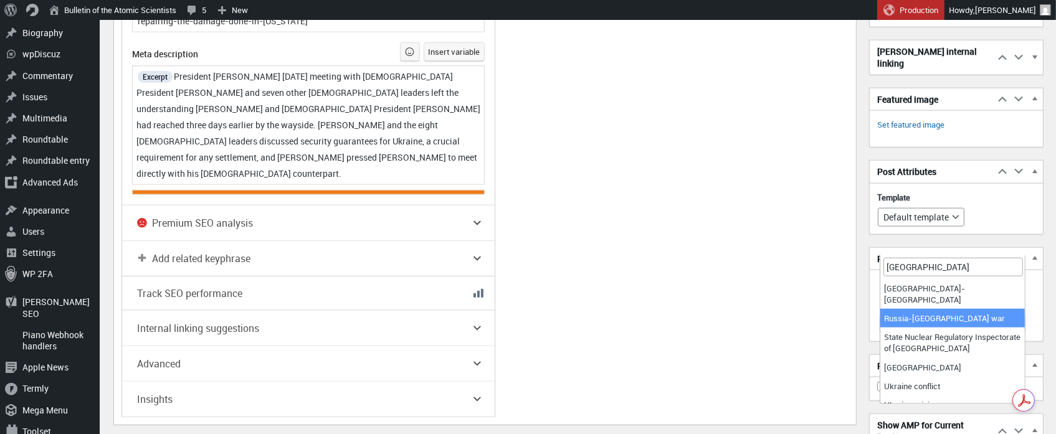
type input "Ukraine"
select select "21176"
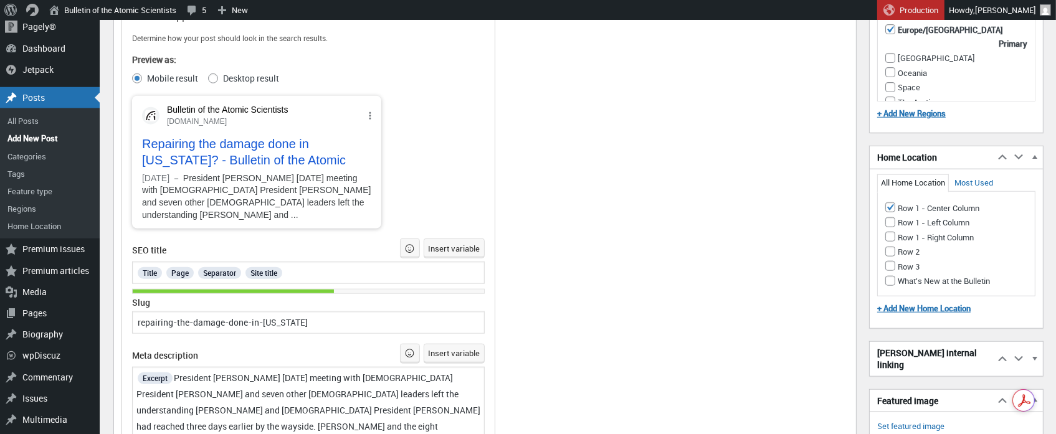
scroll to position [1379, 0]
click at [925, 421] on link "Set featured image" at bounding box center [910, 427] width 67 height 12
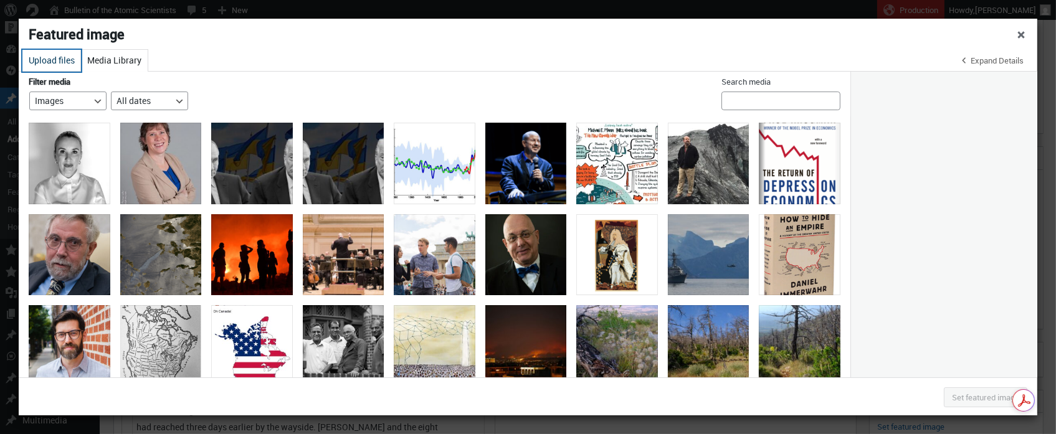
click at [55, 61] on button "Upload files" at bounding box center [51, 61] width 59 height 22
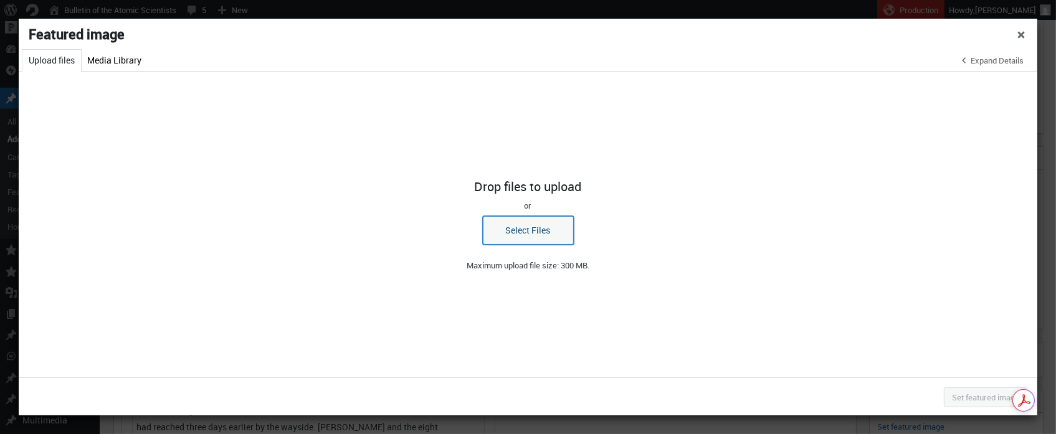
click at [535, 230] on button "Select Files" at bounding box center [528, 230] width 91 height 29
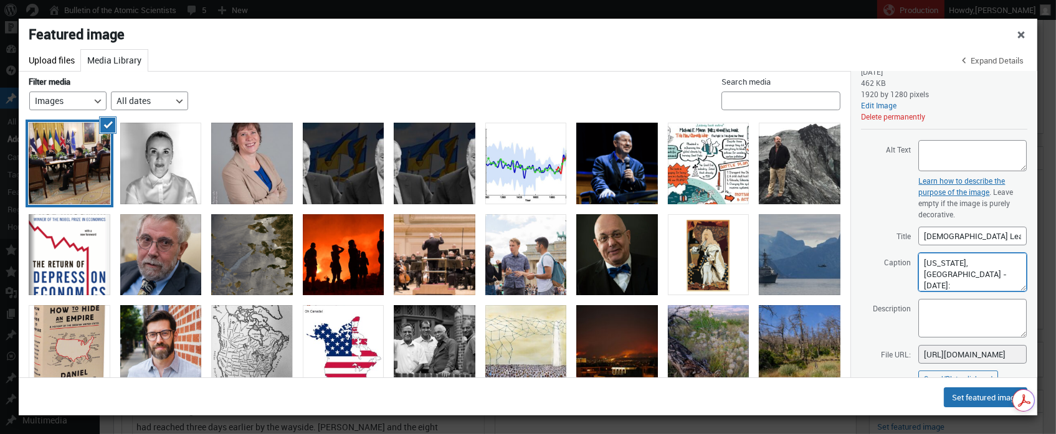
scroll to position [103, 0]
drag, startPoint x: 927, startPoint y: 260, endPoint x: 1006, endPoint y: 312, distance: 94.9
click at [927, 260] on textarea "WASHINGTON, DC - AUGUST 18: U.S. President Donald Trump hosts a meeting with Uk…" at bounding box center [972, 273] width 108 height 39
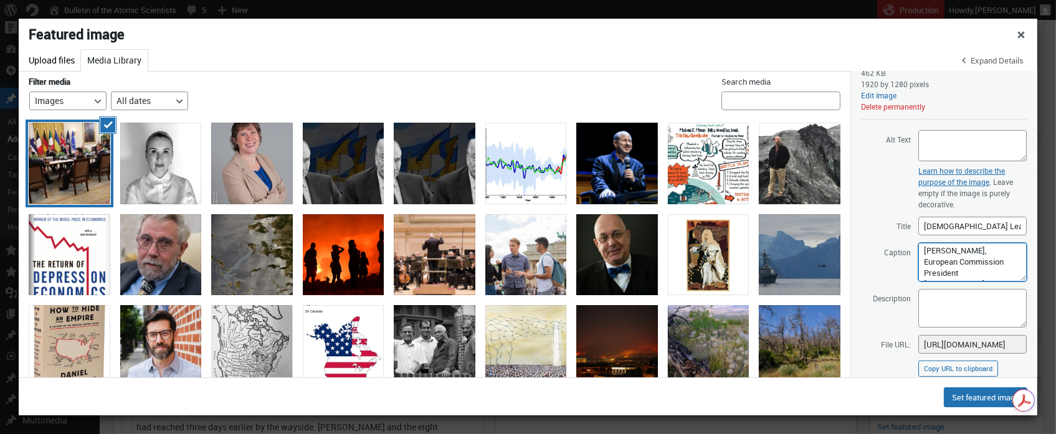
scroll to position [138, 0]
drag, startPoint x: 924, startPoint y: 250, endPoint x: 1057, endPoint y: 302, distance: 143.2
type textarea "US President Donald Trump hosts a meeting with Ukrainian President Volodymyr Ze…"
click at [941, 302] on textarea "Description" at bounding box center [972, 308] width 108 height 39
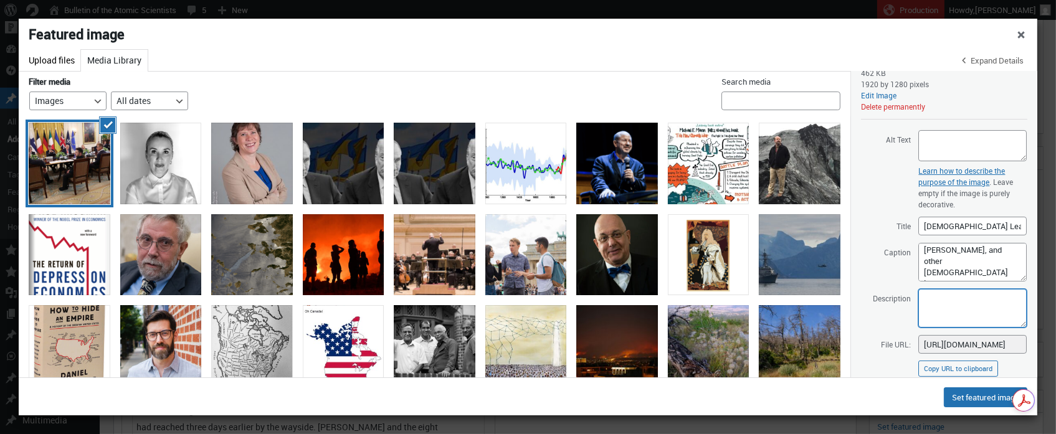
paste textarea "US President Donald Trump hosts a meeting with Ukrainian President Volodymyr Ze…"
type textarea "US President Donald Trump hosts a meeting with Ukrainian President Volodymyr Ze…"
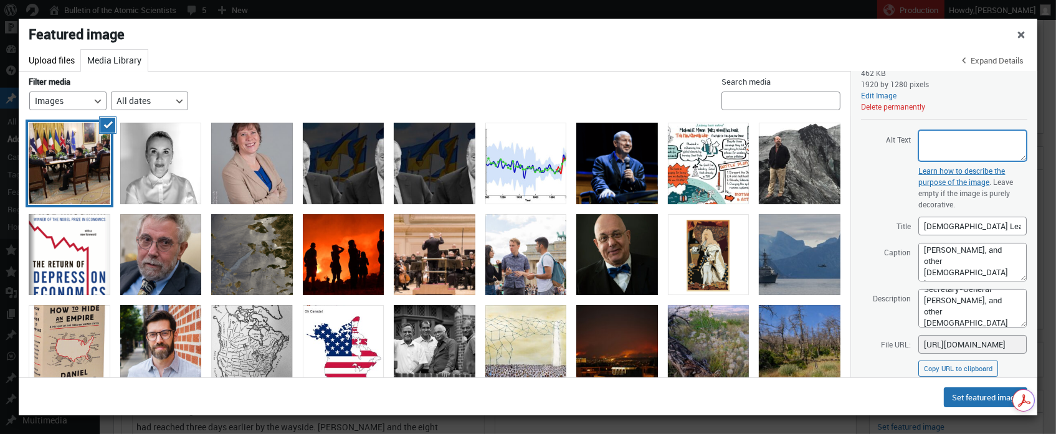
click at [935, 145] on textarea "Alt Text" at bounding box center [972, 145] width 108 height 31
paste textarea "US President Donald Trump hosts a meeting with Ukrainian President Volodymyr Ze…"
type textarea "US President Donald Trump hosts a meeting with Ukrainian President Volodymyr Ze…"
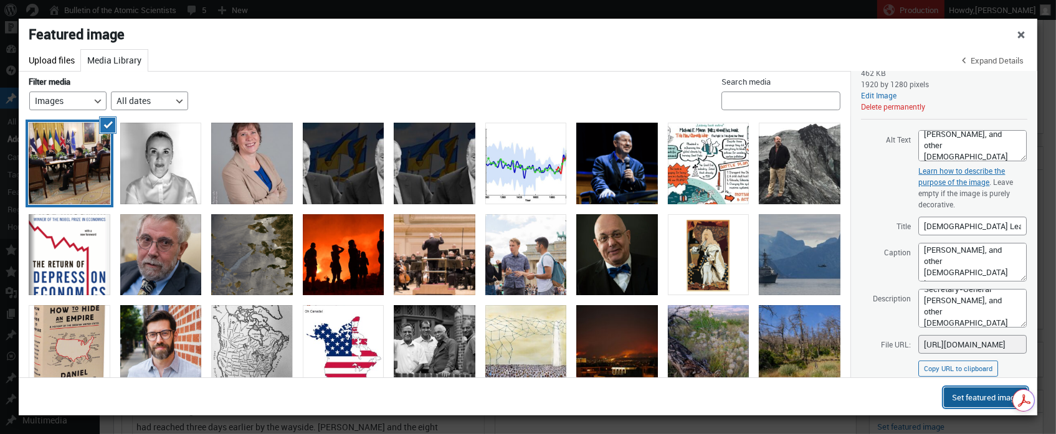
click at [989, 401] on button "Set featured image" at bounding box center [985, 398] width 83 height 20
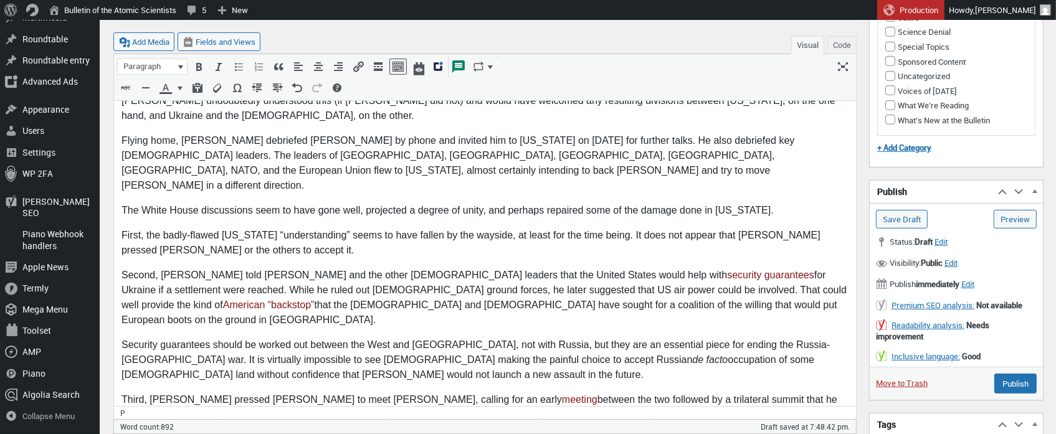
scroll to position [460, 0]
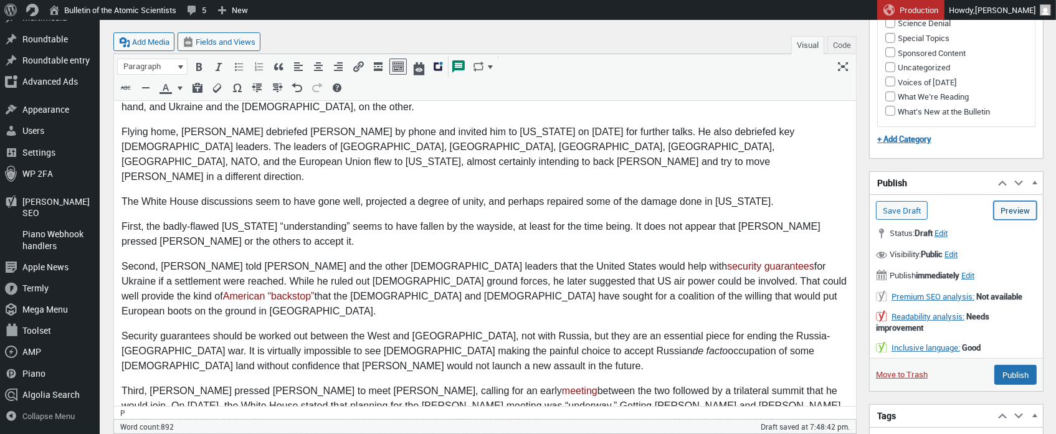
click at [1025, 209] on link "Preview (opens in a new tab)" at bounding box center [1015, 210] width 43 height 19
click at [1017, 373] on input "Publish" at bounding box center [1015, 375] width 42 height 20
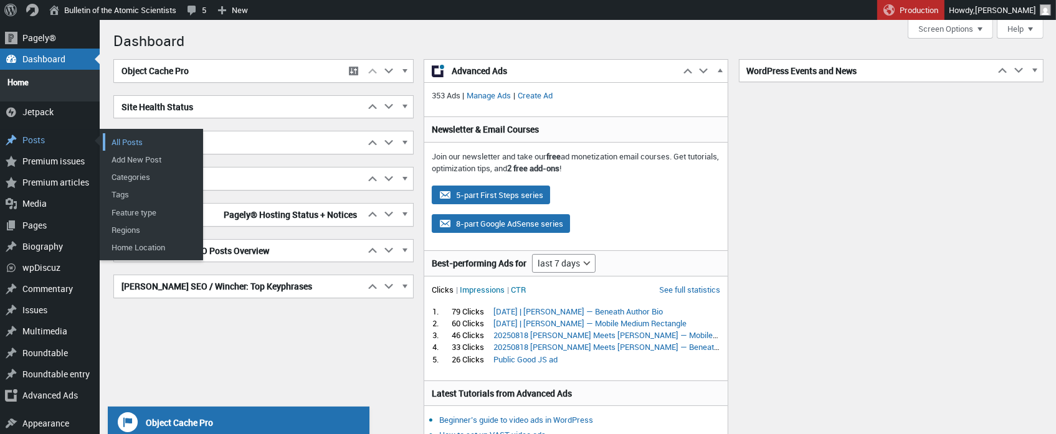
click at [131, 133] on link "All Posts" at bounding box center [153, 141] width 100 height 17
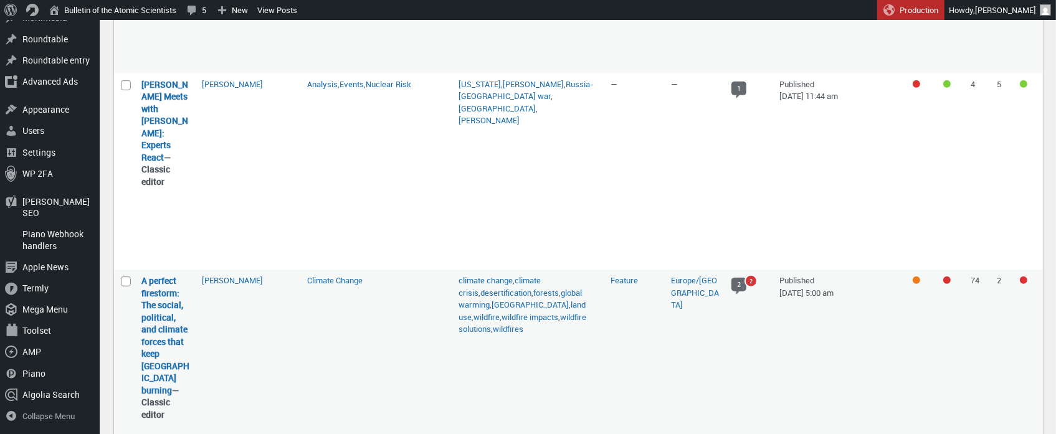
scroll to position [661, 0]
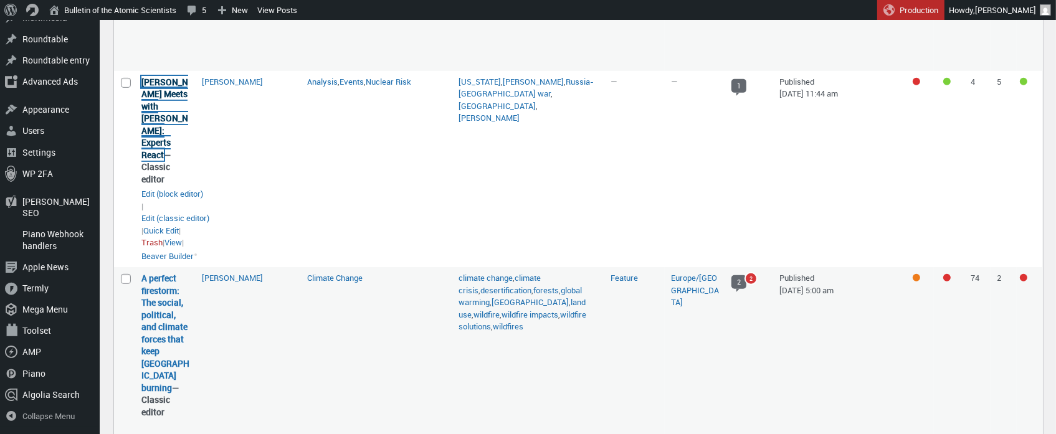
click at [158, 128] on link "[PERSON_NAME] Meets with [PERSON_NAME]: Experts React" at bounding box center [164, 118] width 47 height 85
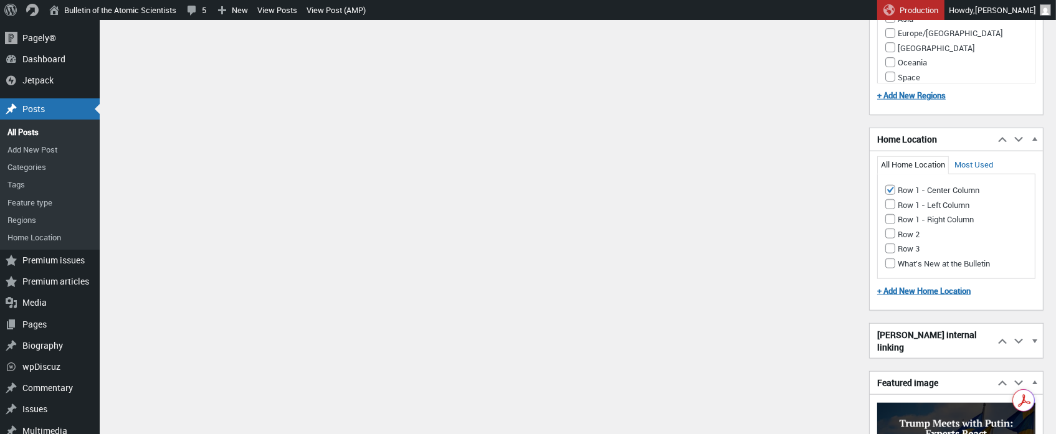
scroll to position [1393, 0]
click at [892, 186] on input "Row 1 - Center Column" at bounding box center [890, 191] width 10 height 10
checkbox input "false"
click at [890, 215] on input "Row 1 - Right Column" at bounding box center [890, 220] width 10 height 10
checkbox input "true"
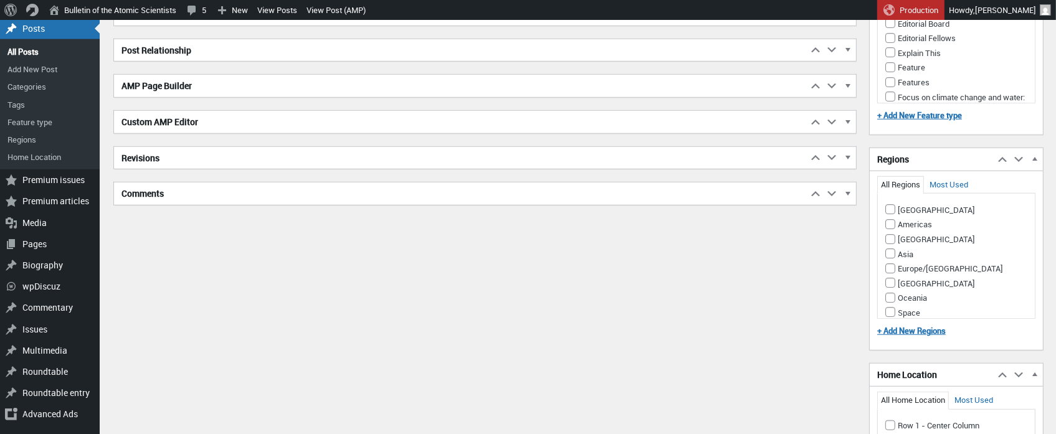
scroll to position [1157, 0]
click at [889, 220] on input "Americas" at bounding box center [890, 225] width 10 height 10
checkbox input "true"
click at [891, 264] on input "Europe/Russia" at bounding box center [890, 269] width 10 height 10
checkbox input "true"
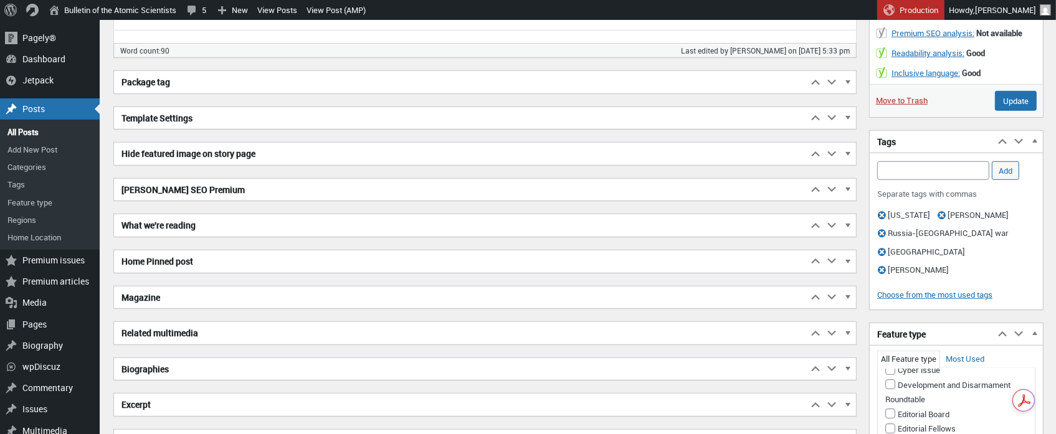
scroll to position [766, 0]
click at [1015, 107] on input "Update" at bounding box center [1016, 102] width 42 height 20
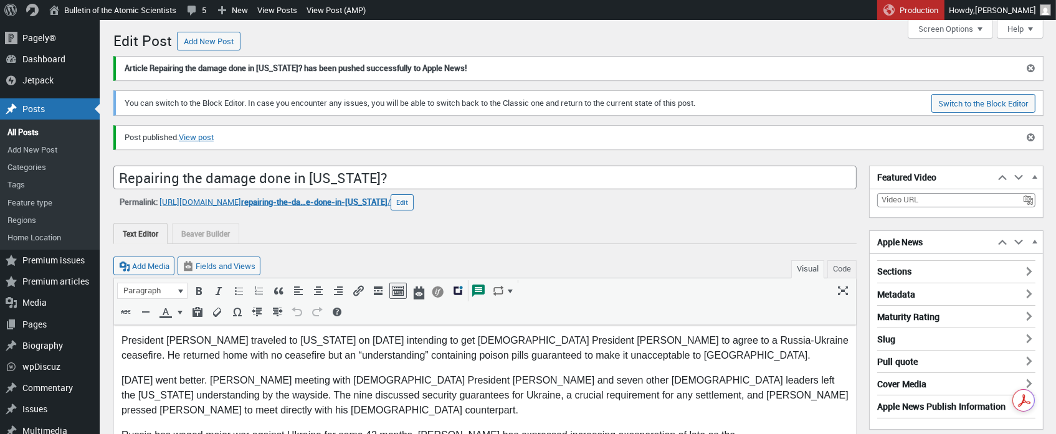
scroll to position [9, 0]
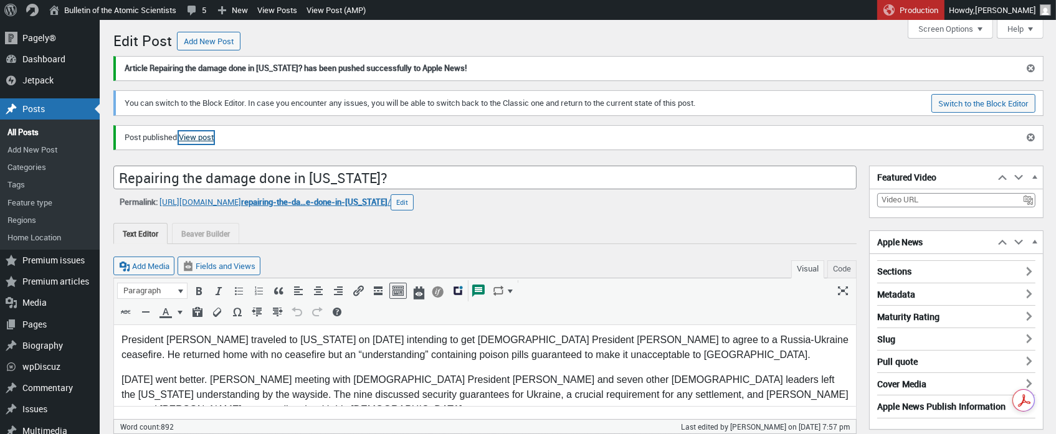
click at [211, 136] on link "View post" at bounding box center [196, 137] width 35 height 12
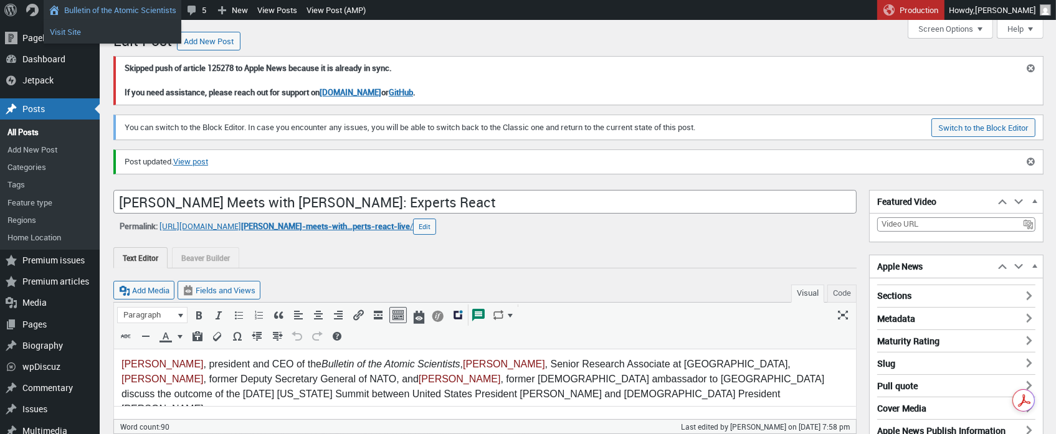
click at [65, 31] on link "Visit Site" at bounding box center [113, 32] width 138 height 16
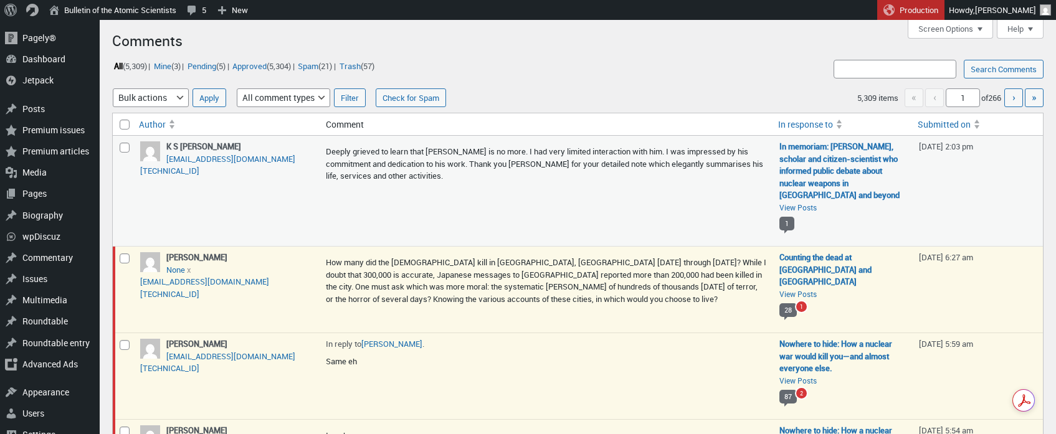
scroll to position [361, 0]
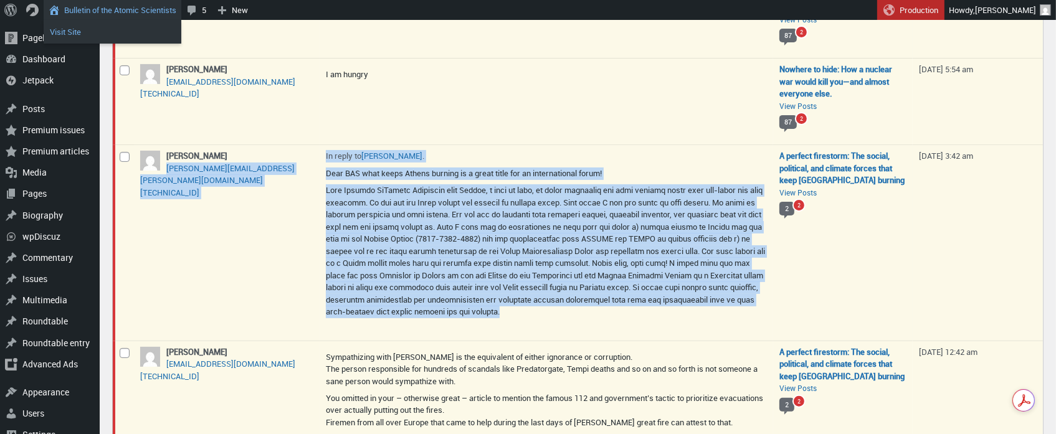
click at [65, 27] on link "Visit Site" at bounding box center [113, 32] width 138 height 16
